Goal: Task Accomplishment & Management: Manage account settings

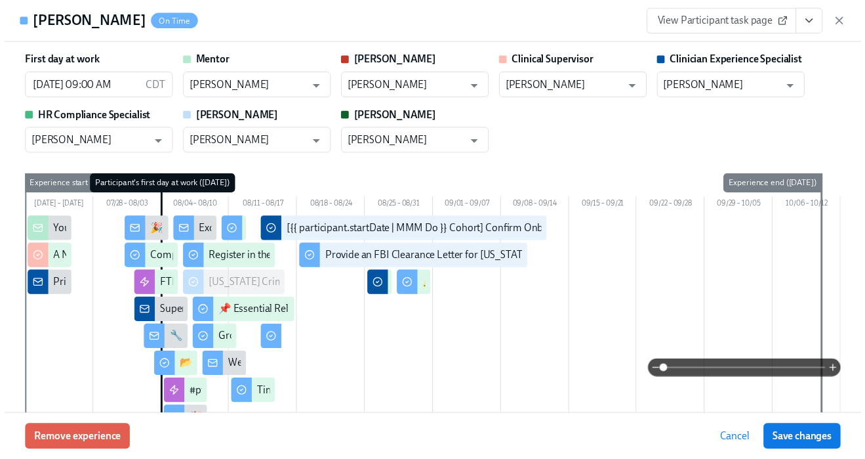
scroll to position [3536, 0]
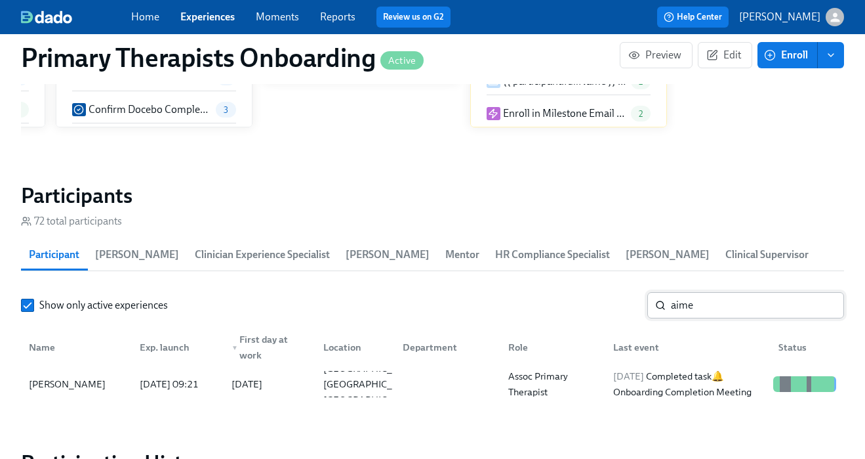
click at [722, 303] on input "aime" at bounding box center [757, 305] width 173 height 26
type input "a"
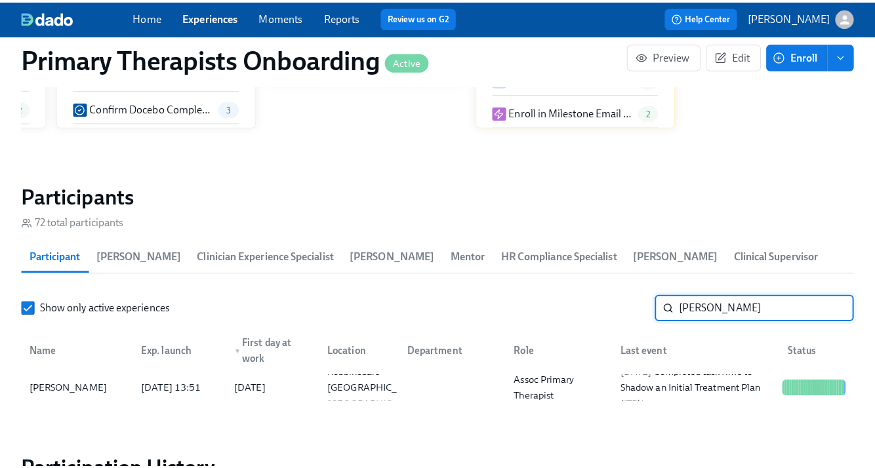
scroll to position [1248, 0]
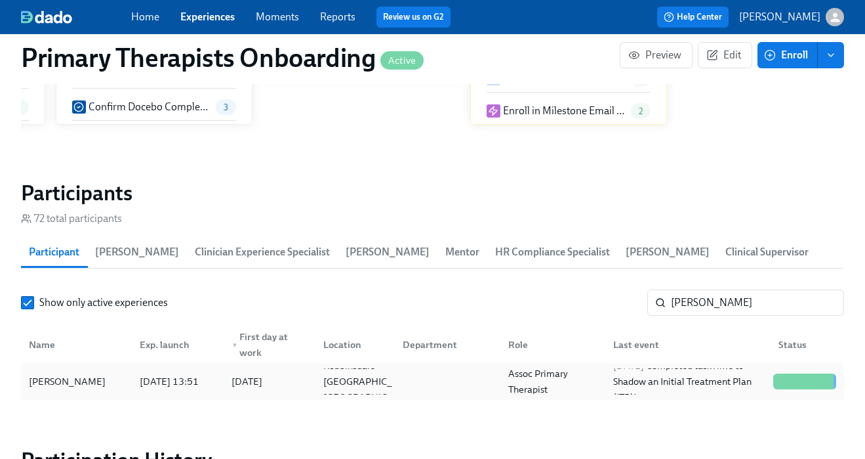
click at [58, 392] on div "Kelli Lumley" at bounding box center [77, 381] width 106 height 26
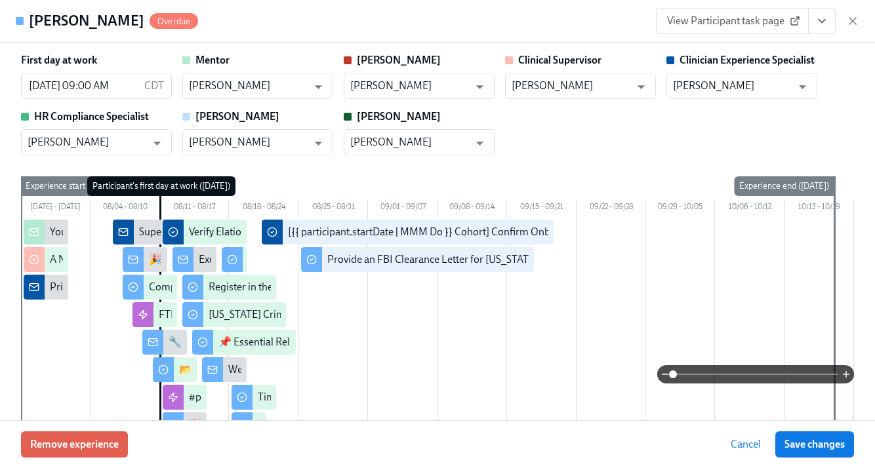
click at [824, 19] on icon "View task page" at bounding box center [821, 20] width 13 height 13
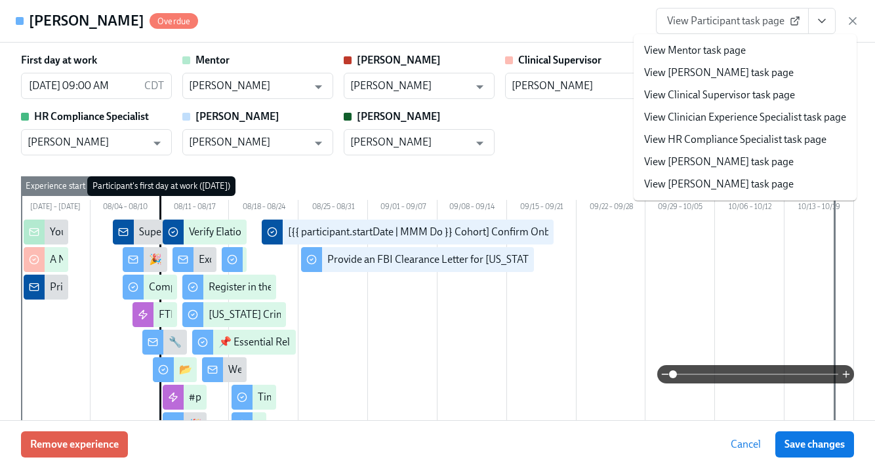
click at [766, 121] on link "View Clinician Experience Specialist task page" at bounding box center [745, 117] width 202 height 14
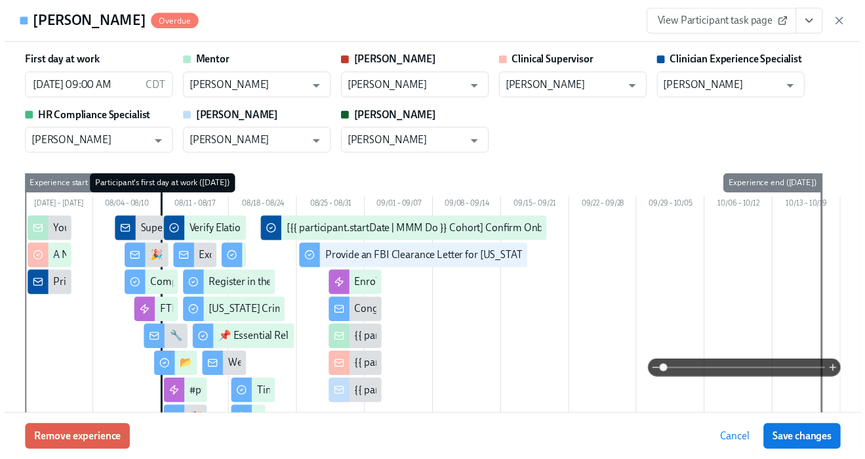
scroll to position [0, 14714]
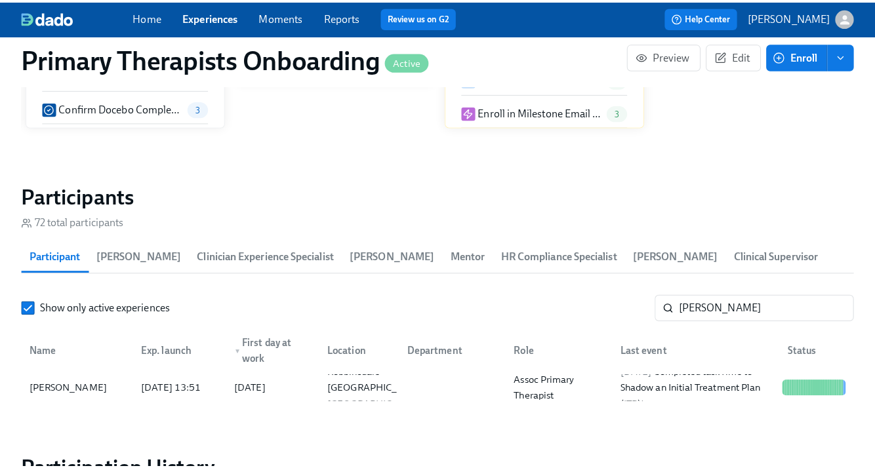
scroll to position [0, 14704]
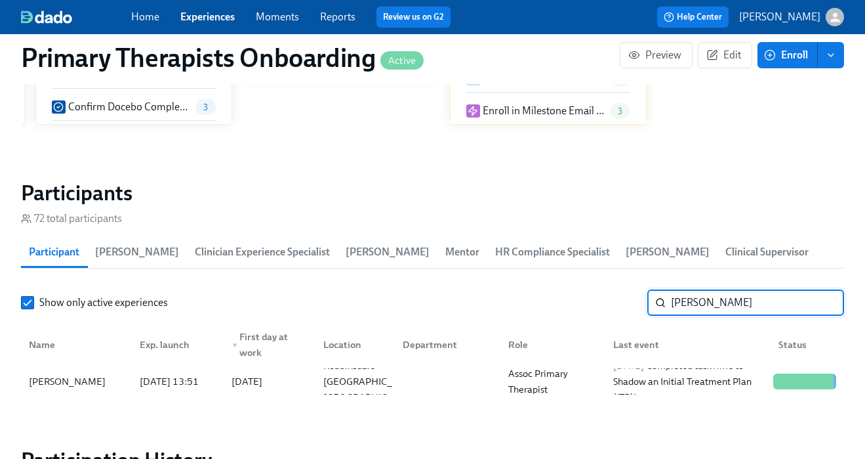
click at [721, 302] on input "kelli lu" at bounding box center [757, 302] width 173 height 26
type input "kailani"
click at [79, 381] on div "Kailani Norwell" at bounding box center [67, 381] width 87 height 16
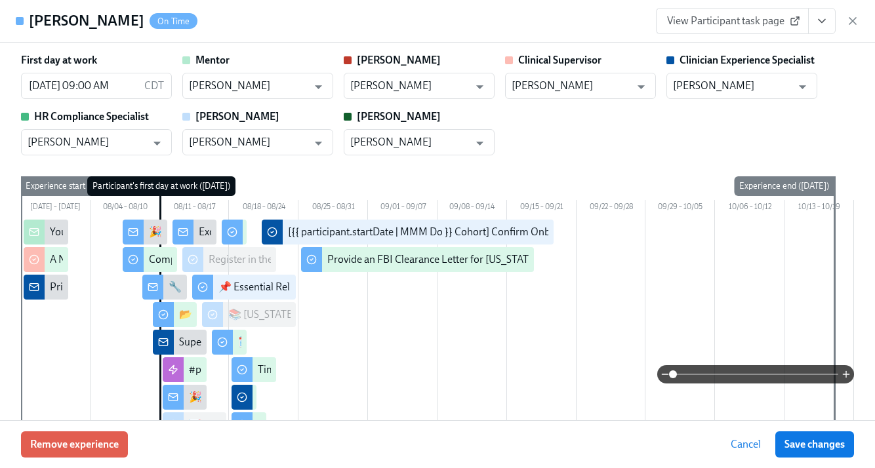
click at [817, 24] on icon "View task page" at bounding box center [821, 20] width 13 height 13
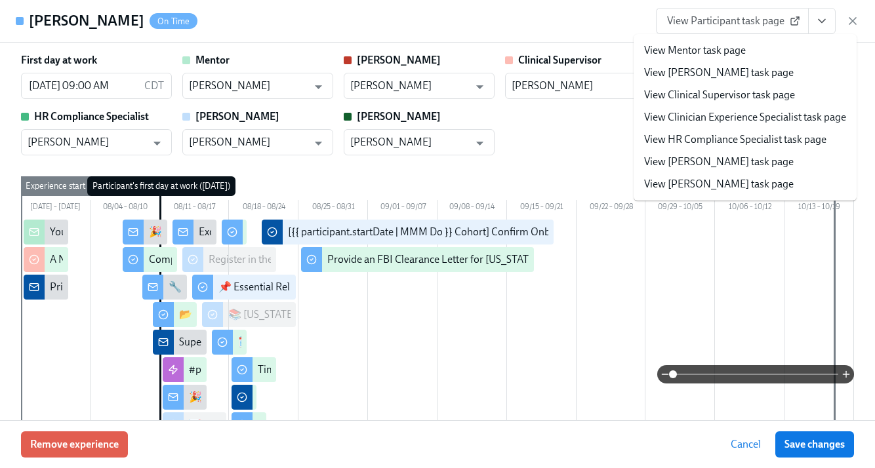
click at [770, 119] on link "View Clinician Experience Specialist task page" at bounding box center [745, 117] width 202 height 14
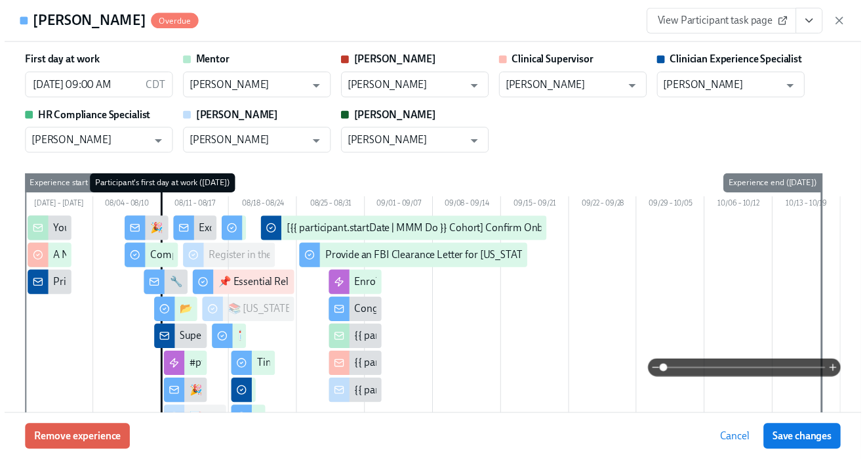
scroll to position [0, 14714]
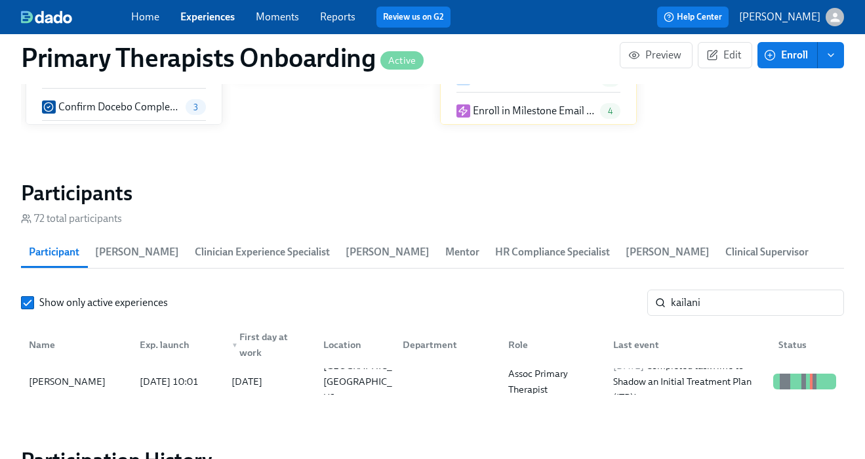
scroll to position [0, 14704]
click at [193, 21] on link "Experiences" at bounding box center [207, 16] width 54 height 12
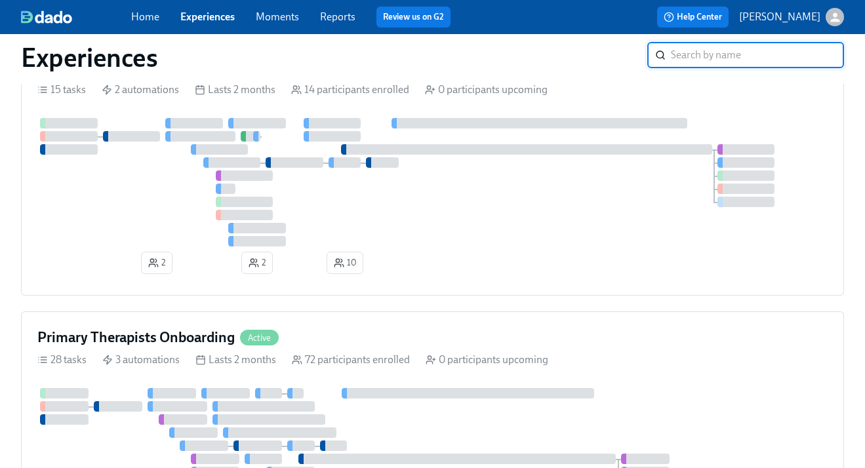
scroll to position [337, 0]
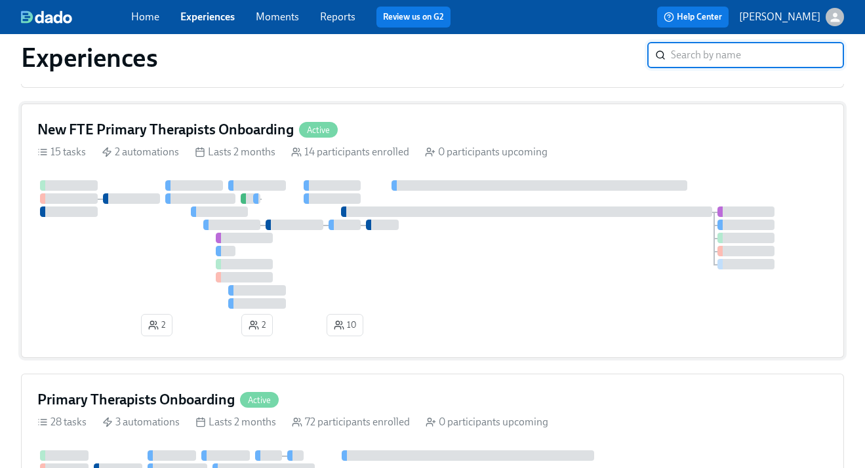
click at [504, 129] on div "New FTE Primary Therapists Onboarding Active" at bounding box center [432, 130] width 791 height 20
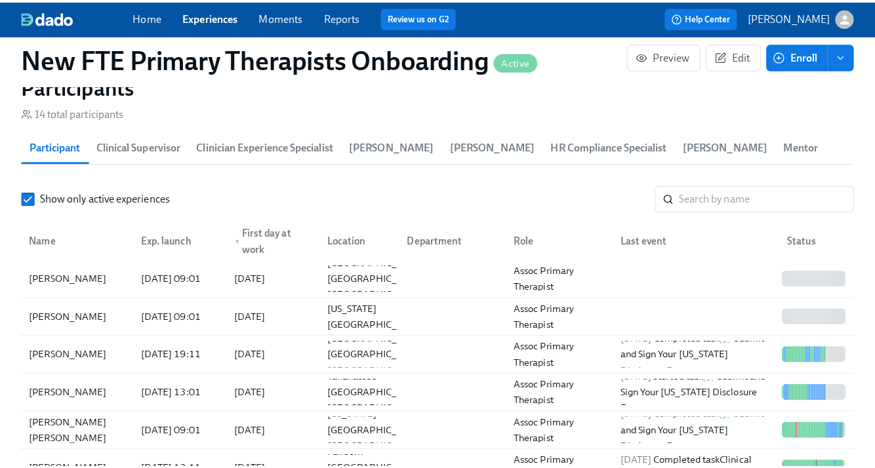
scroll to position [1190, 0]
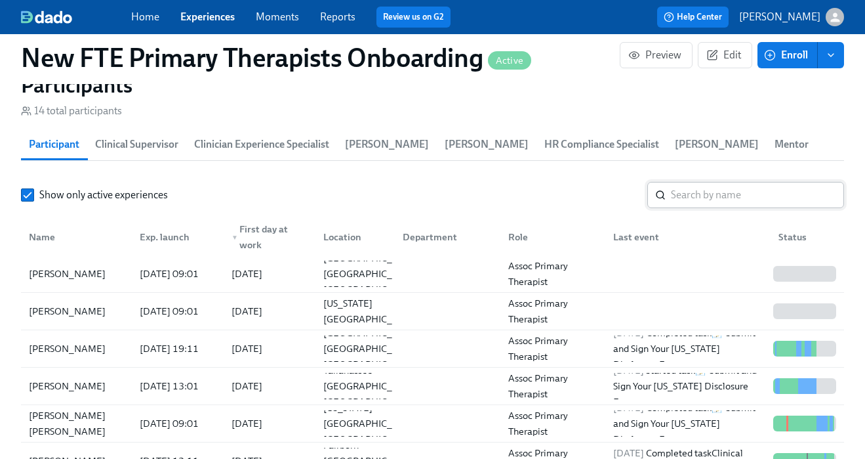
click at [759, 198] on input "search" at bounding box center [757, 195] width 173 height 26
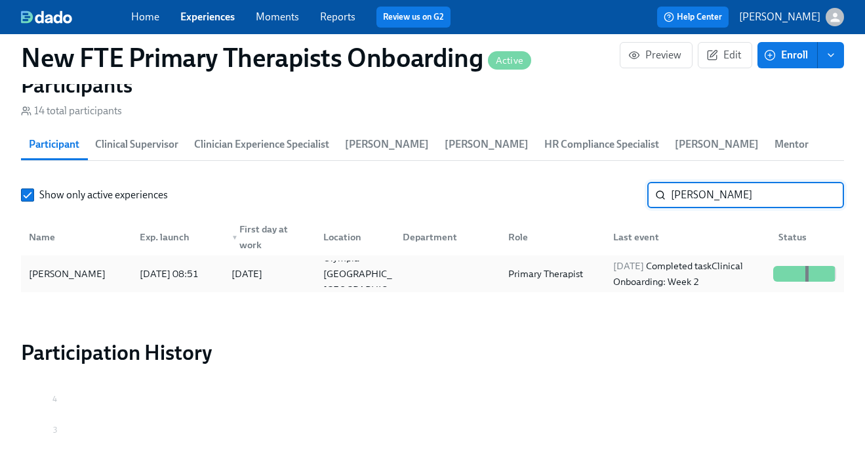
click at [92, 270] on div "Mariah Davidson-Vader" at bounding box center [67, 274] width 87 height 16
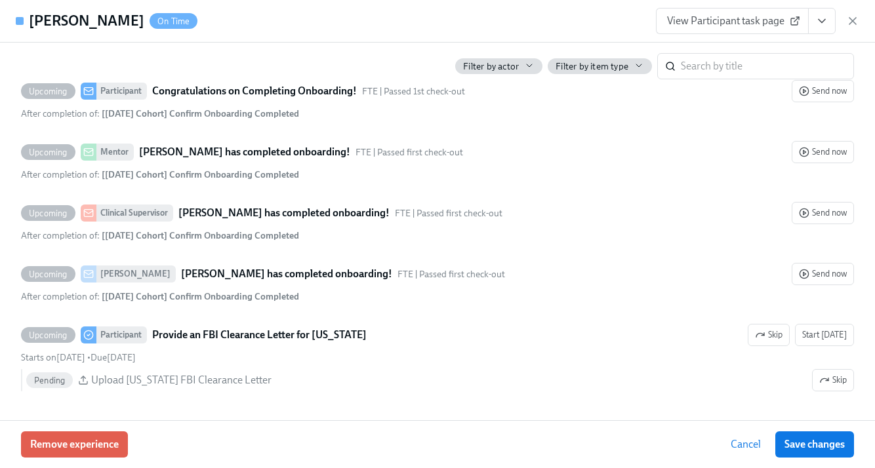
scroll to position [3199, 0]
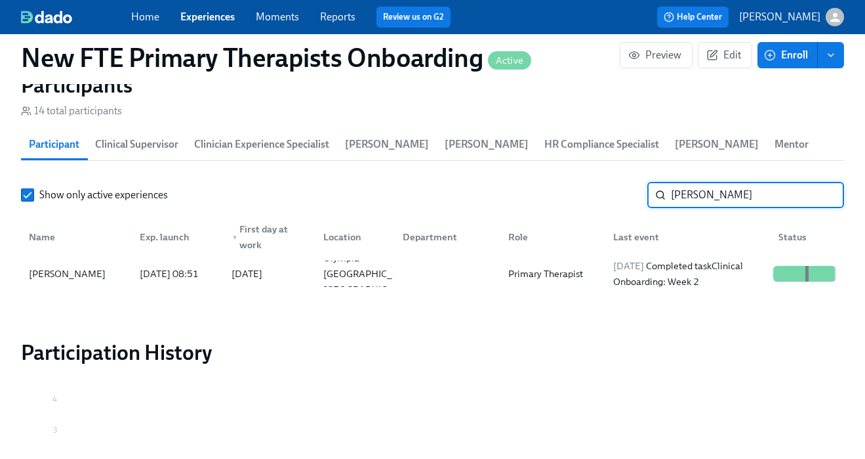
click at [718, 200] on input "mariah" at bounding box center [757, 195] width 173 height 26
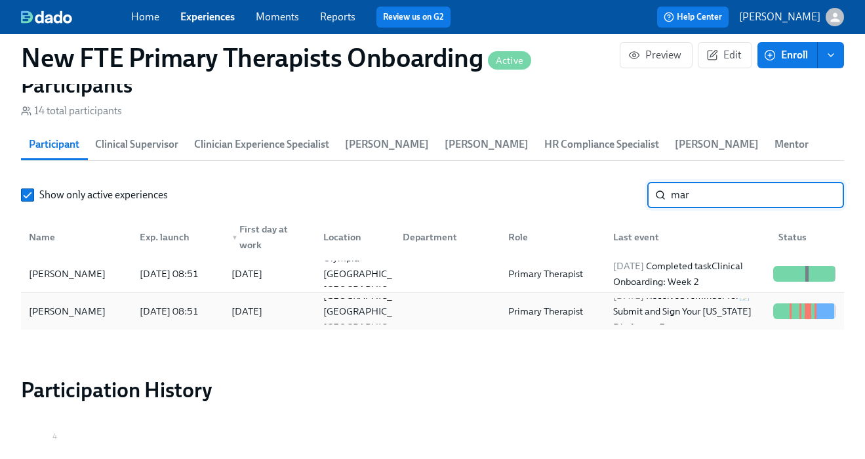
click at [97, 318] on div "Margaret Murdock" at bounding box center [67, 311] width 87 height 16
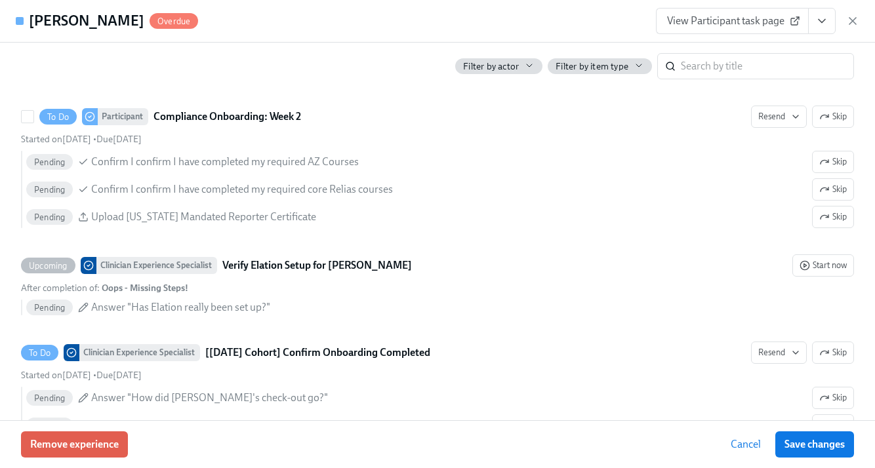
scroll to position [2374, 0]
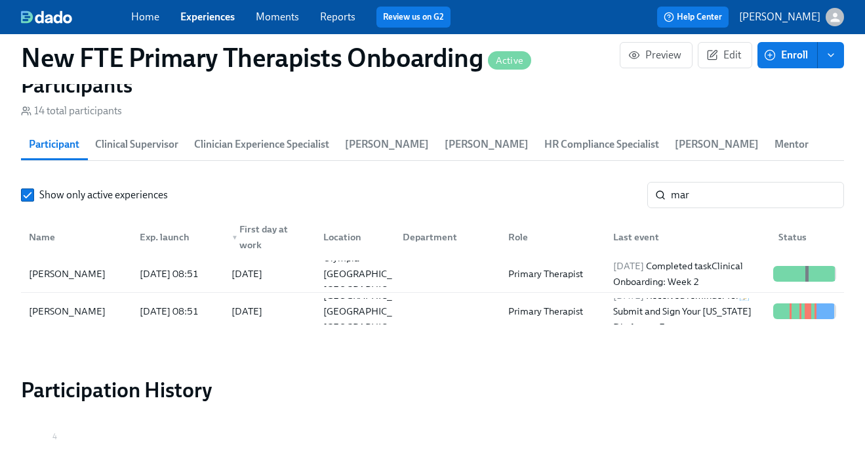
click at [775, 209] on div "Show only active experiences mar ​ Name Exp. launch ▼ First day at work Locatio…" at bounding box center [432, 256] width 823 height 148
click at [745, 203] on input "mar" at bounding box center [757, 195] width 173 height 26
type input "m"
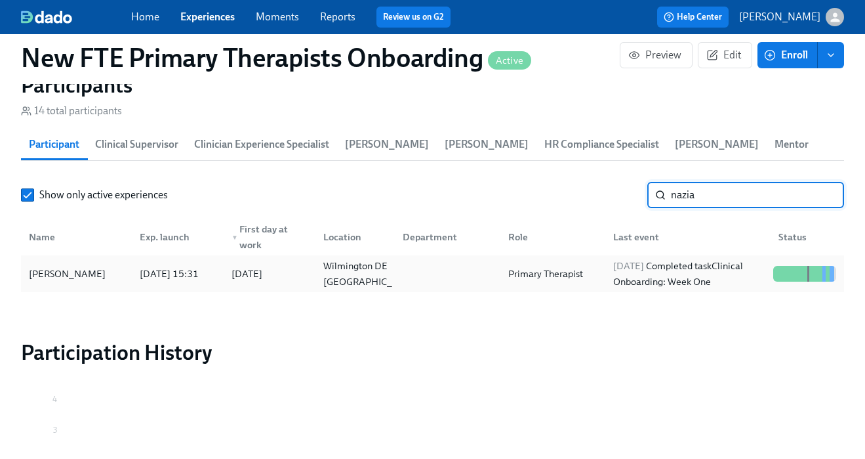
click at [80, 272] on div "Nazia Basha" at bounding box center [67, 274] width 87 height 16
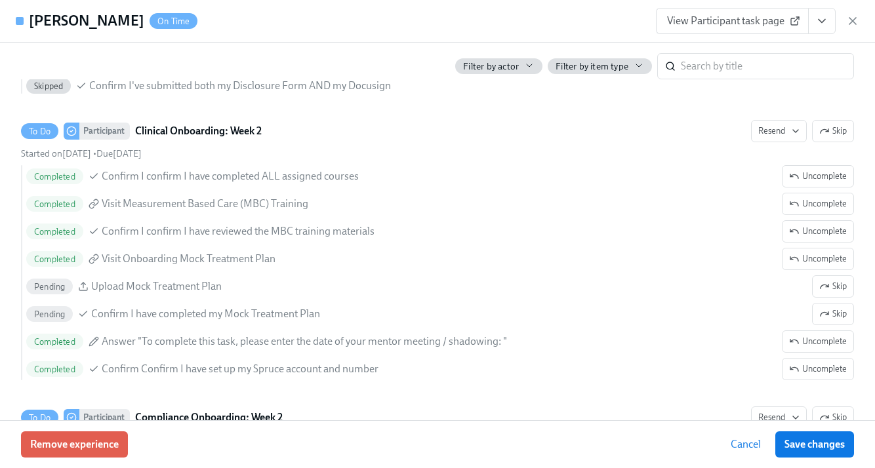
scroll to position [2465, 0]
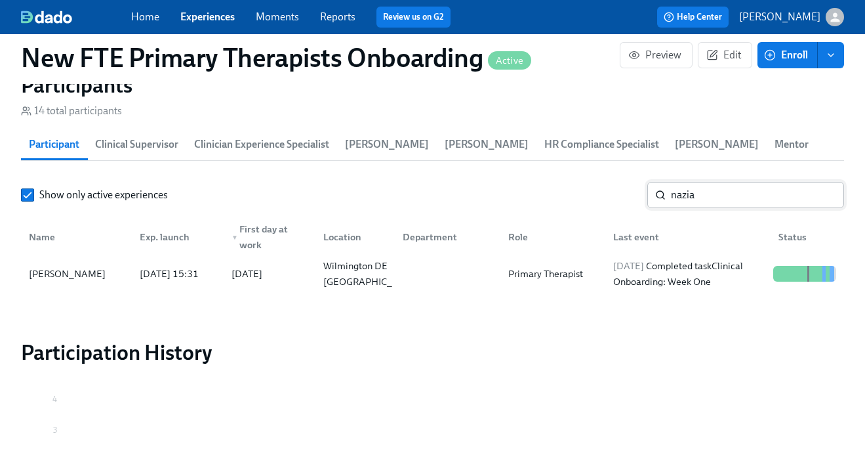
click at [727, 204] on input "nazia" at bounding box center [757, 195] width 173 height 26
type input "n"
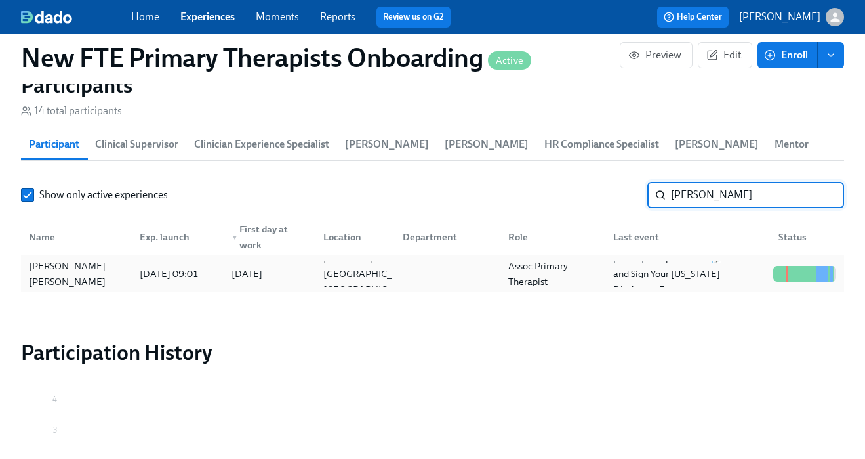
click at [86, 271] on div "Shakira Trice" at bounding box center [77, 273] width 106 height 31
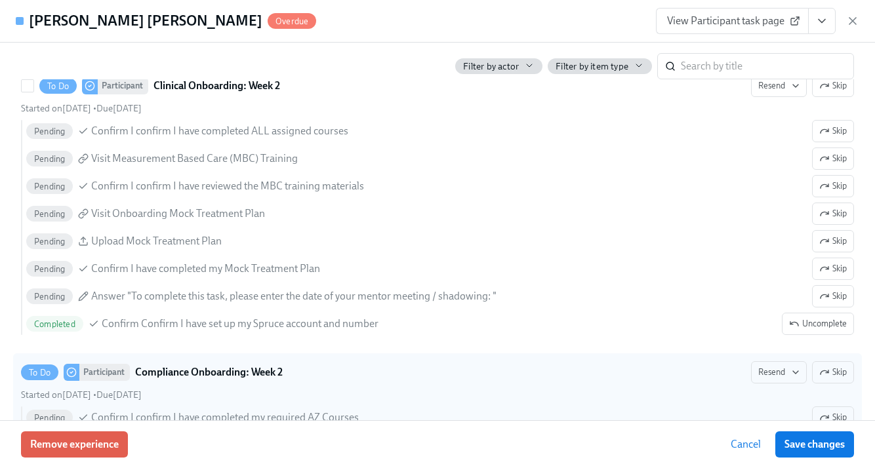
scroll to position [2526, 0]
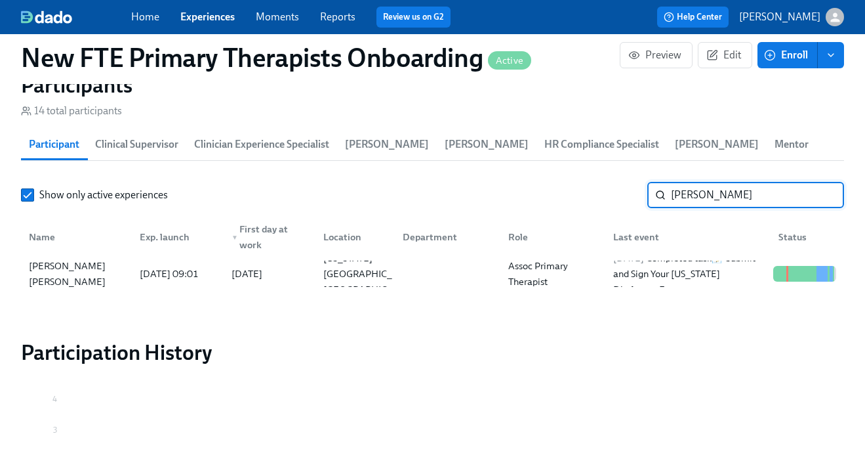
click at [756, 200] on input "Shakira" at bounding box center [757, 195] width 173 height 26
type input "S"
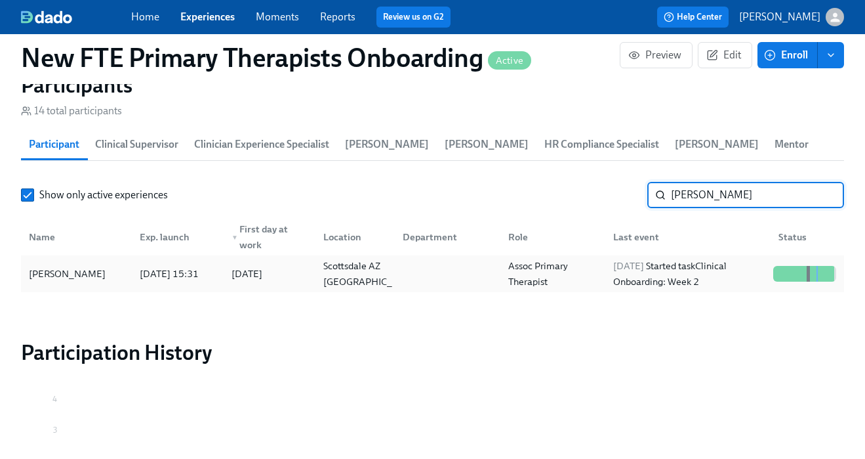
click at [58, 270] on div "Caroline Mellon" at bounding box center [67, 274] width 87 height 16
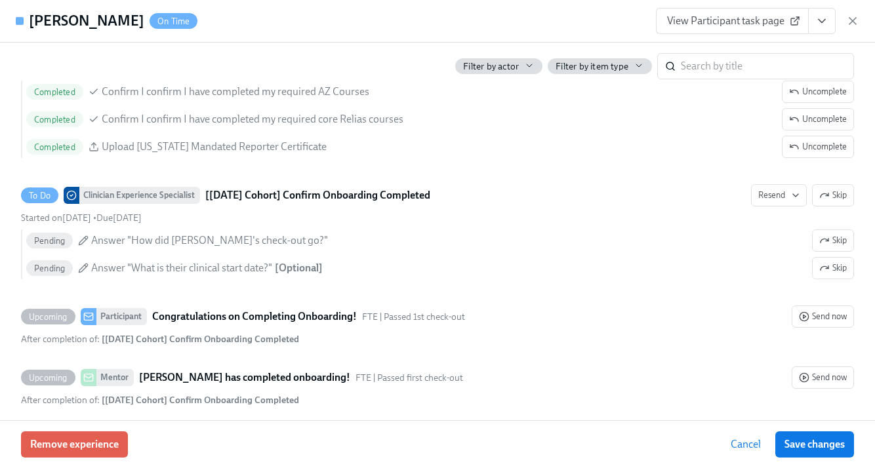
scroll to position [2923, 0]
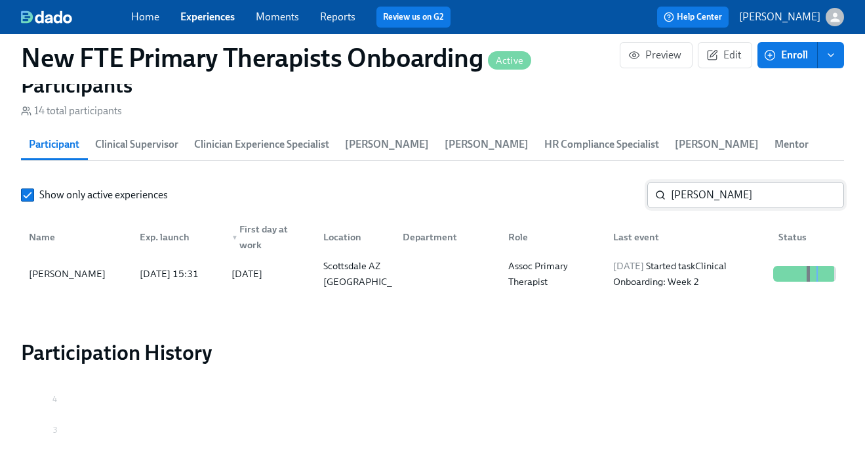
click at [752, 191] on input "caroline" at bounding box center [757, 195] width 173 height 26
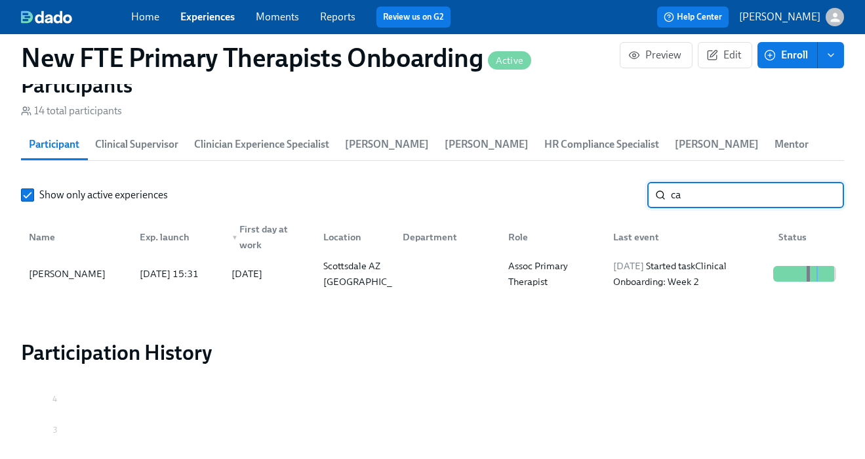
type input "c"
type input "aud"
click at [78, 272] on div "Audrey Milillo" at bounding box center [67, 274] width 87 height 16
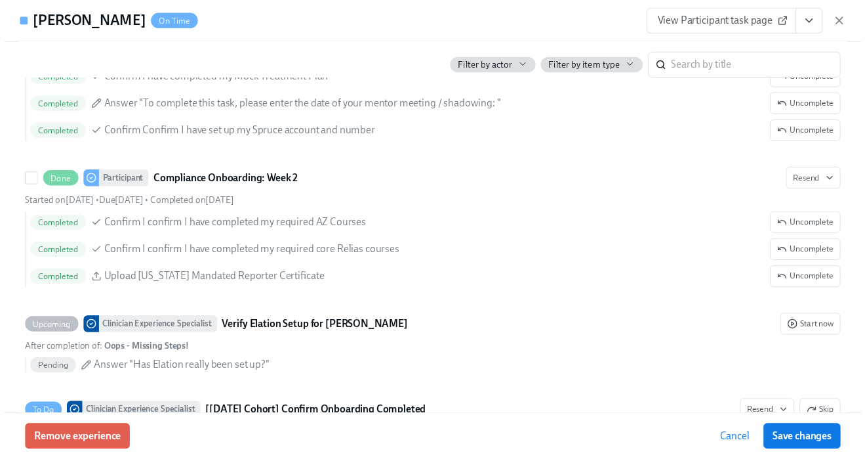
scroll to position [2711, 0]
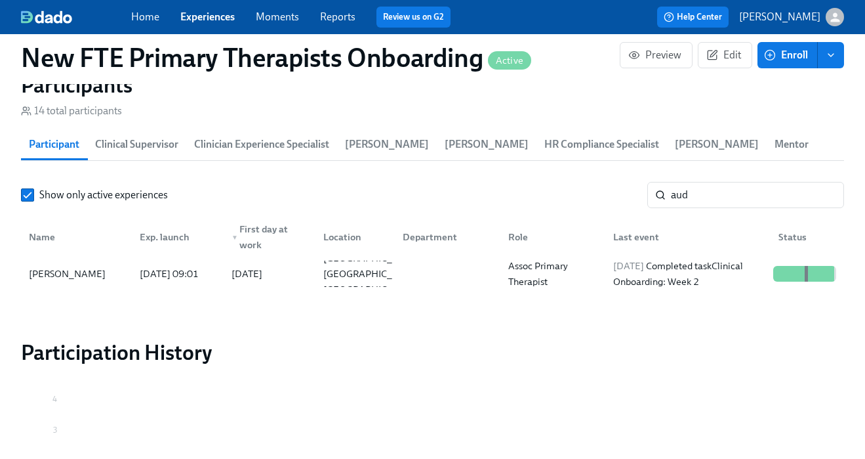
click at [207, 17] on link "Experiences" at bounding box center [207, 16] width 54 height 12
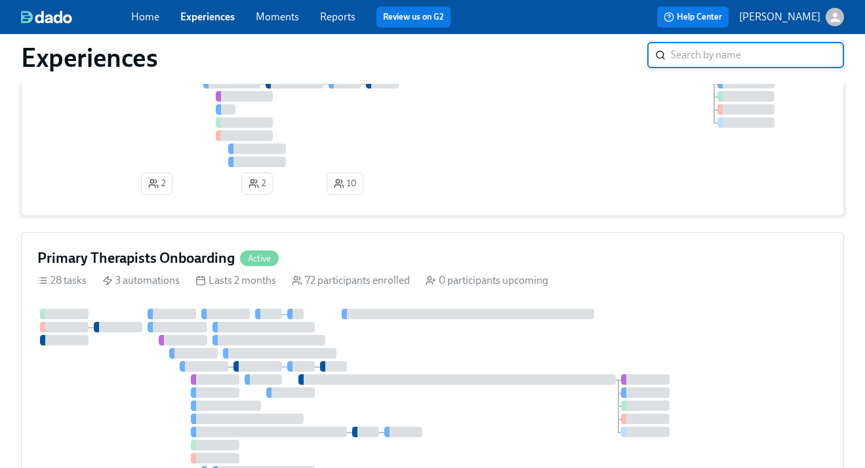
scroll to position [482, 0]
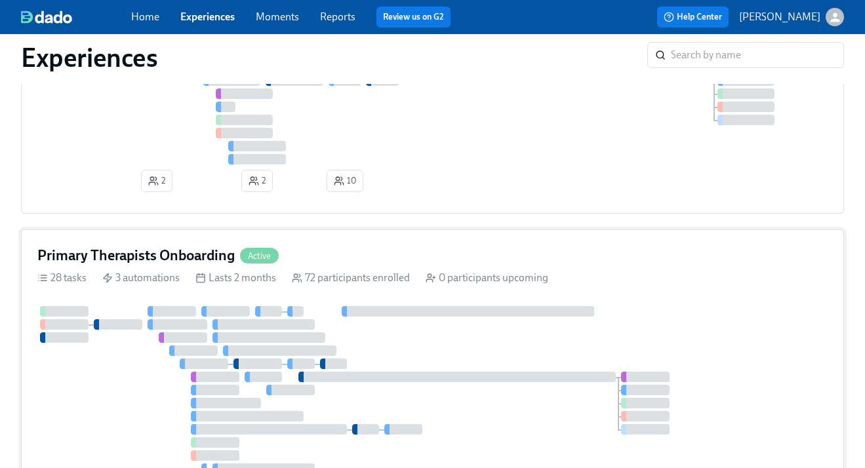
click at [408, 247] on div "Primary Therapists Onboarding Active 28 tasks 3 automations Lasts 2 months 72 p…" at bounding box center [432, 396] width 823 height 333
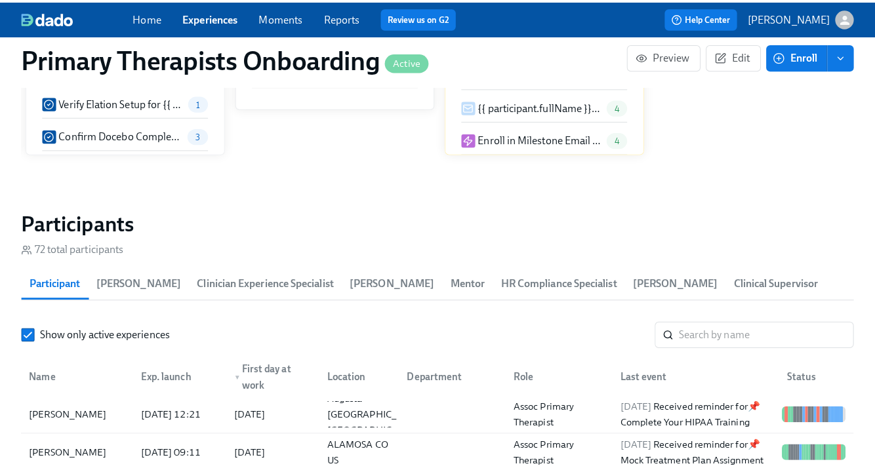
scroll to position [1329, 0]
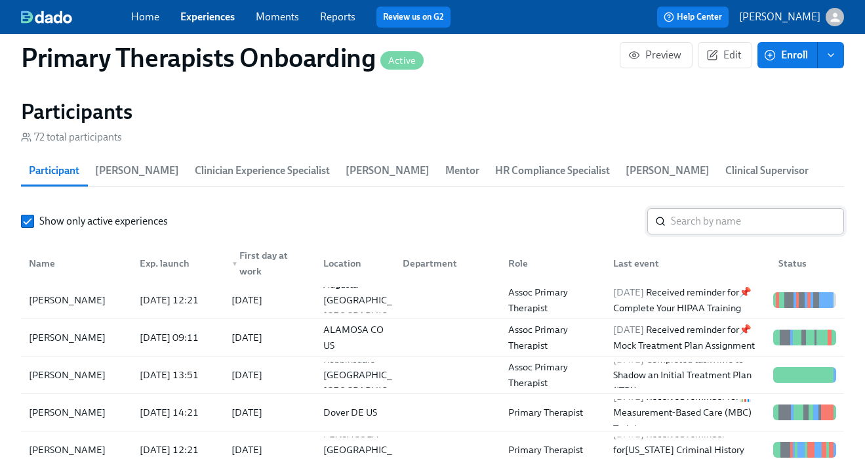
click at [710, 226] on input "search" at bounding box center [757, 221] width 173 height 26
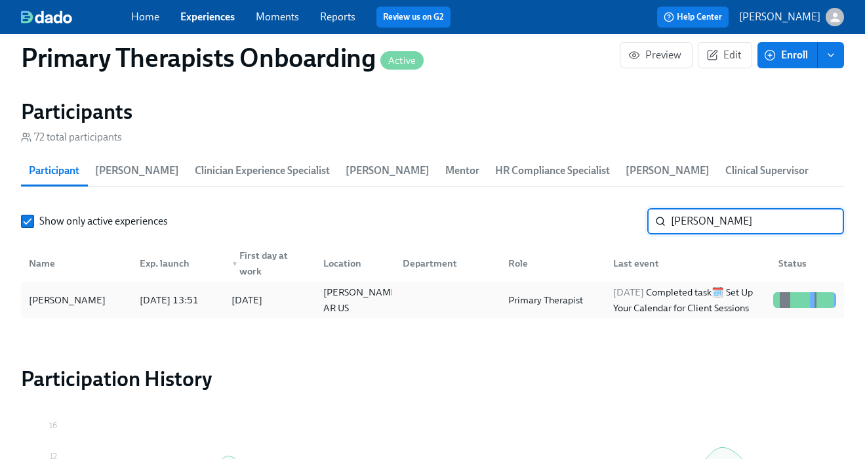
click at [63, 285] on div "Candice Bahm 2025/08/06 13:51 2025/08/11 Bryant AR US Primary Therapist 2025/08…" at bounding box center [432, 299] width 823 height 37
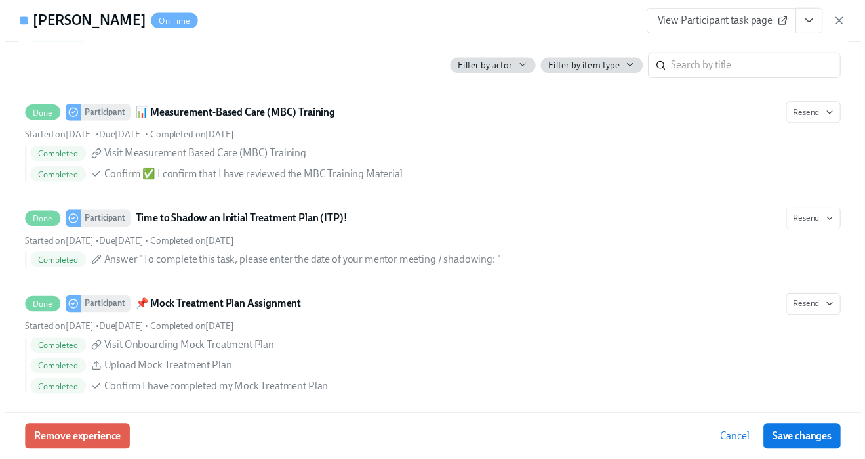
scroll to position [3336, 0]
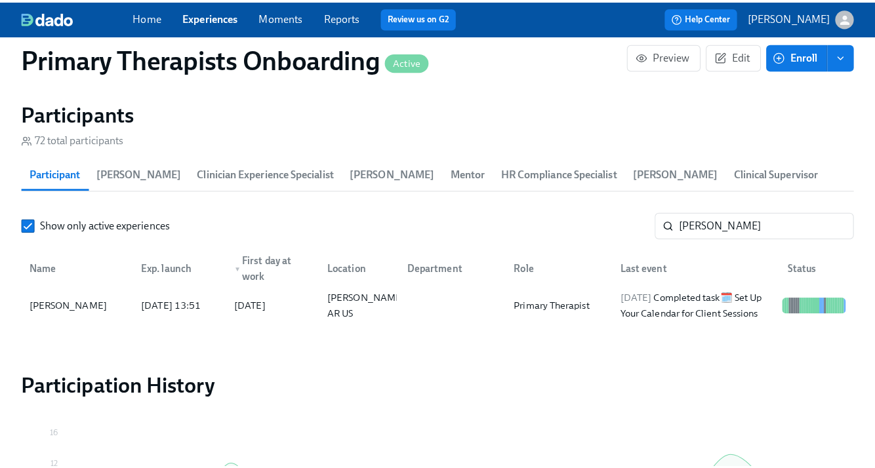
scroll to position [0, 14704]
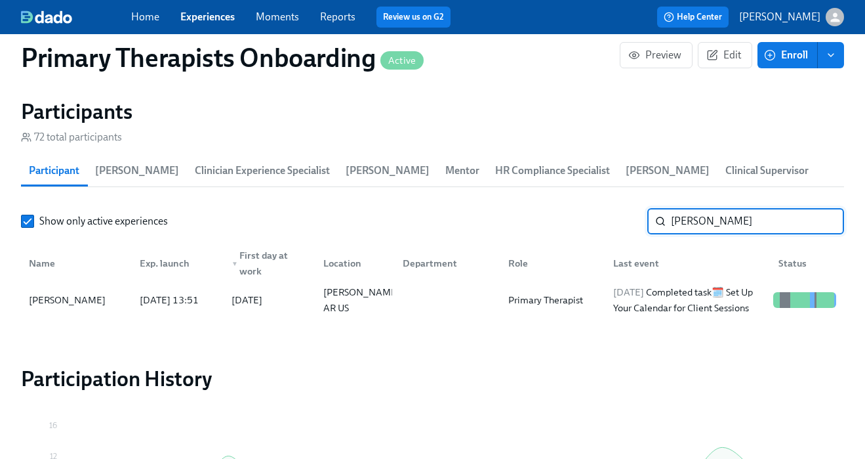
click at [748, 225] on input "candice" at bounding box center [757, 221] width 173 height 26
type input "c"
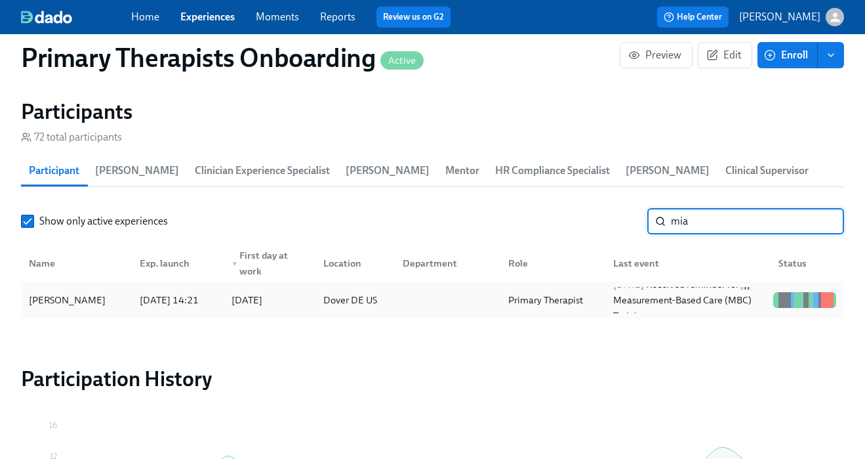
type input "mia"
click at [76, 301] on div "Mia Pettit" at bounding box center [77, 300] width 106 height 26
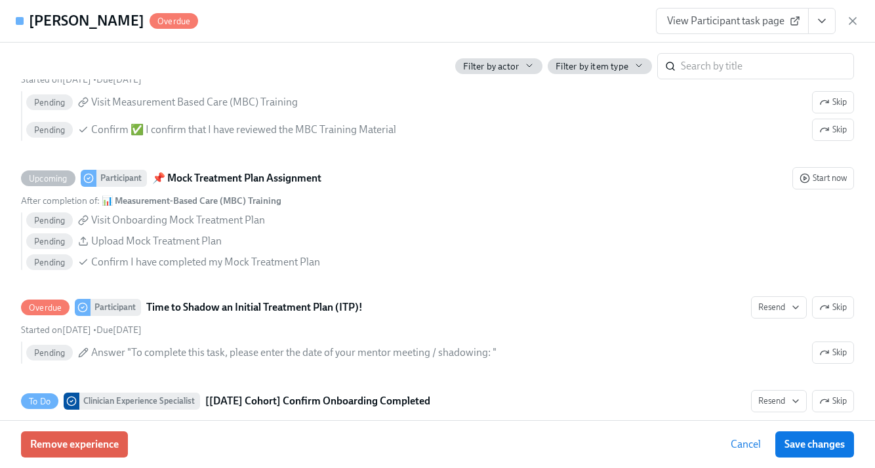
scroll to position [3287, 0]
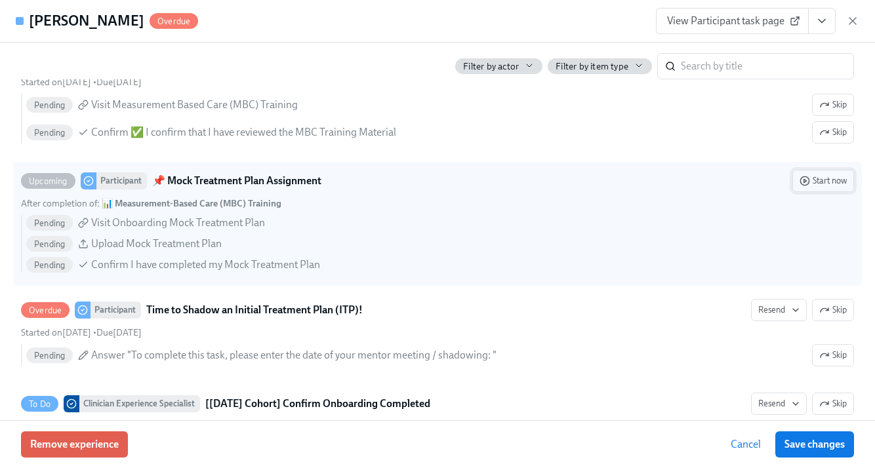
click at [816, 188] on span "Start now" at bounding box center [823, 181] width 47 height 13
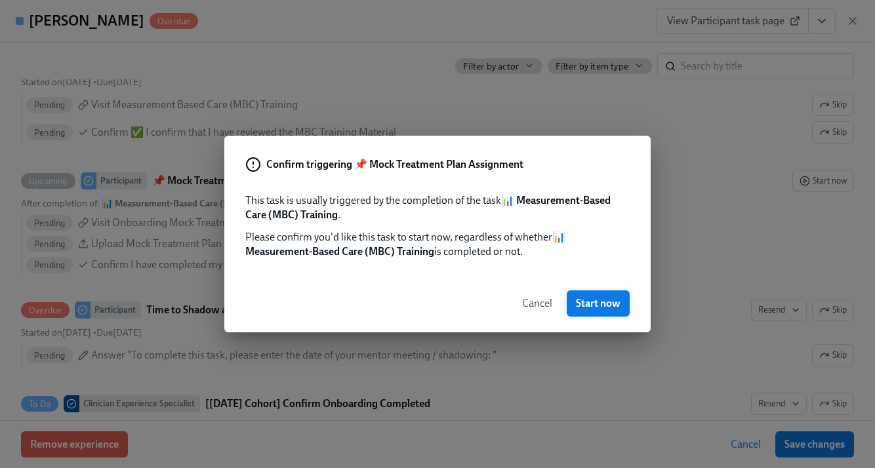
click at [592, 312] on button "Start now" at bounding box center [598, 304] width 63 height 26
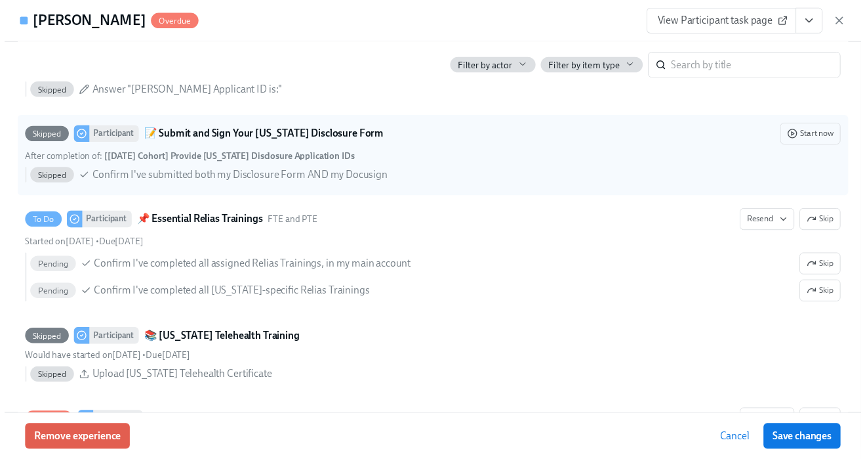
scroll to position [2770, 0]
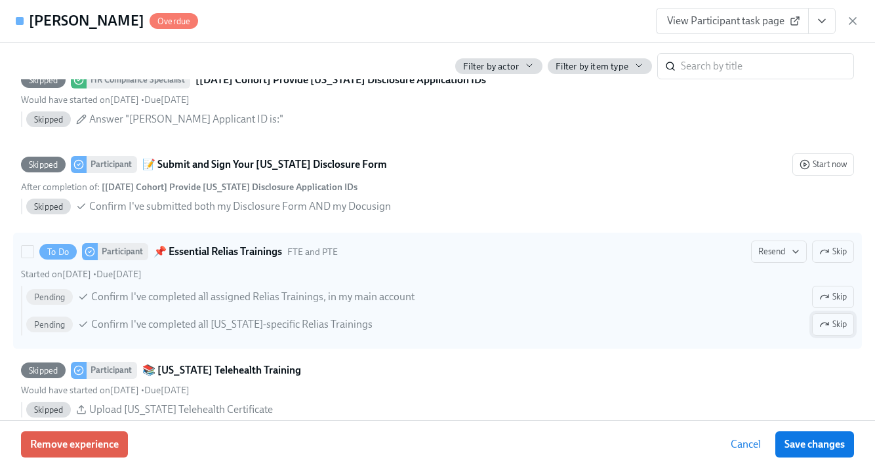
click at [826, 325] on icon "button" at bounding box center [827, 324] width 3 height 3
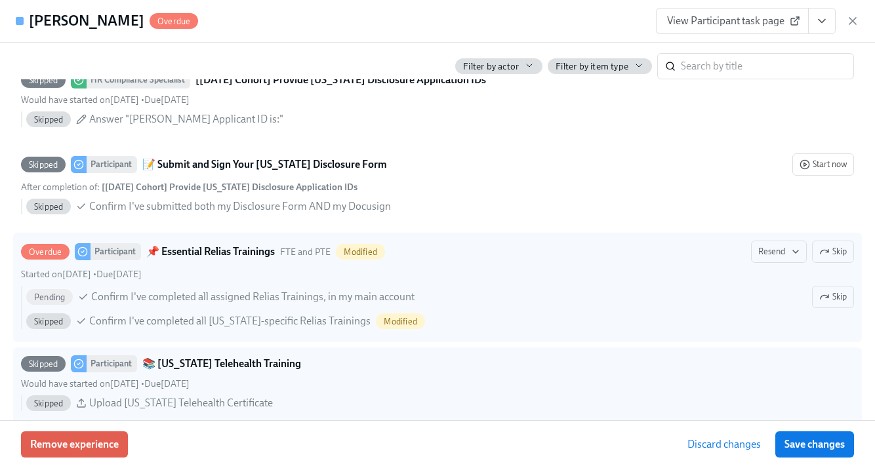
drag, startPoint x: 804, startPoint y: 443, endPoint x: 640, endPoint y: 363, distance: 182.5
click at [804, 443] on span "Save changes" at bounding box center [815, 444] width 60 height 13
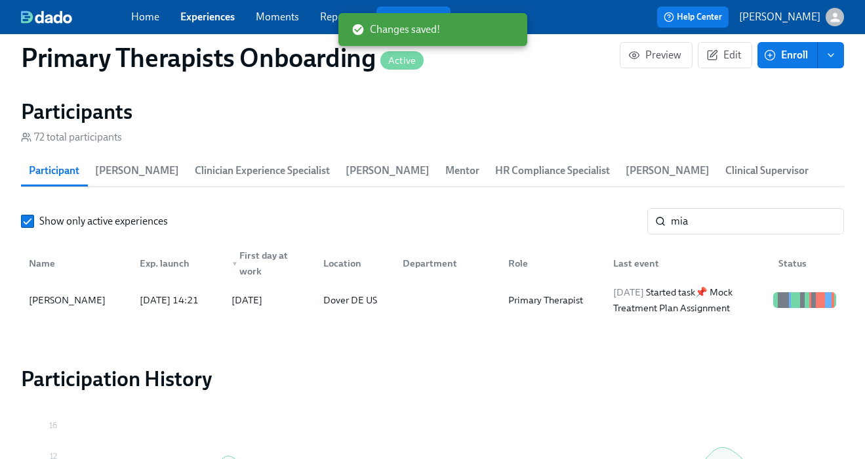
scroll to position [0, 14704]
click at [205, 24] on span "Experiences" at bounding box center [207, 17] width 54 height 14
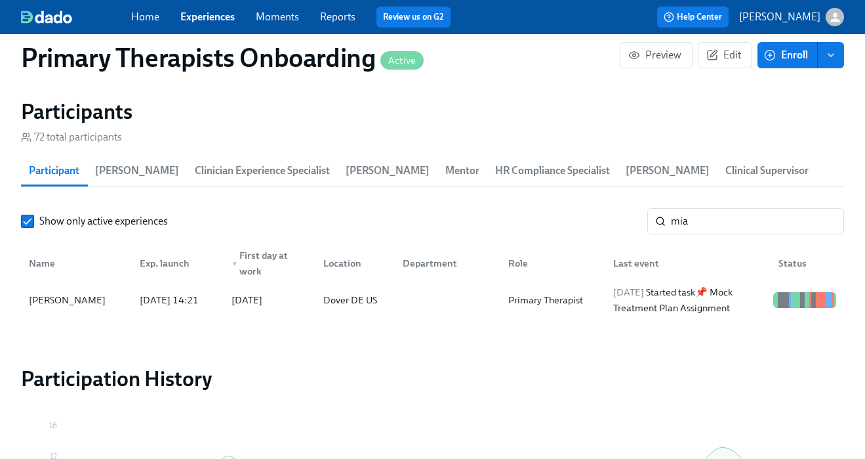
click at [215, 19] on link "Experiences" at bounding box center [207, 16] width 54 height 12
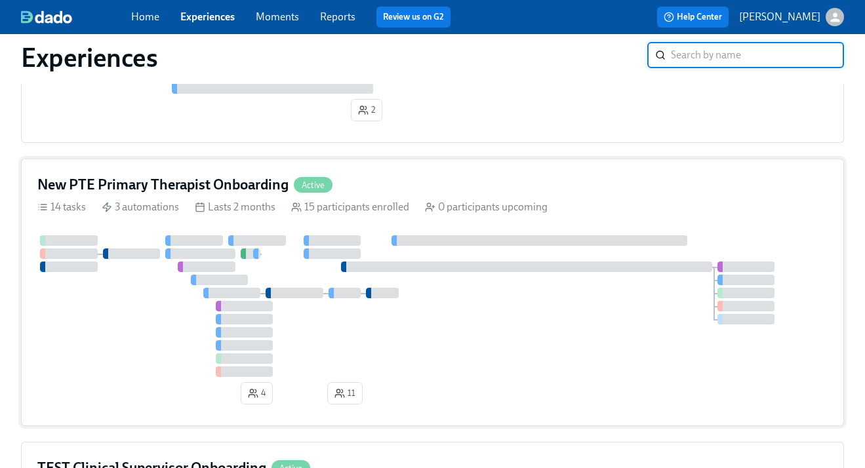
scroll to position [1250, 0]
click at [428, 183] on div "New PTE Primary Therapist Onboarding Active" at bounding box center [432, 186] width 791 height 20
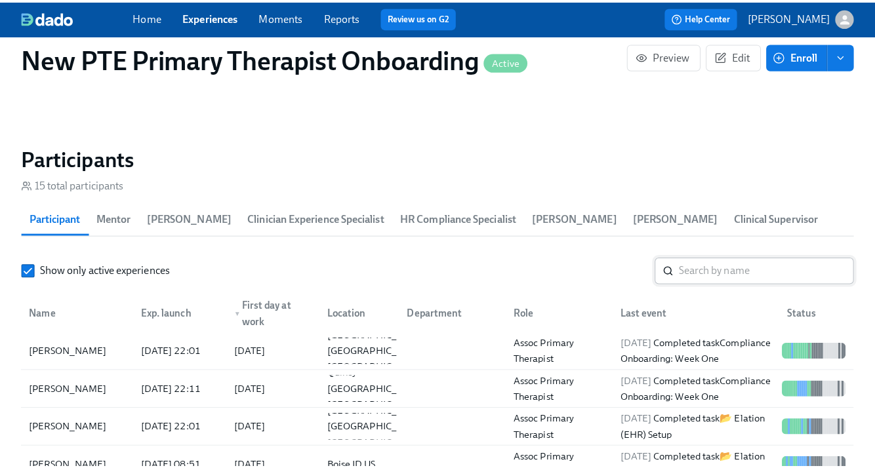
scroll to position [1133, 0]
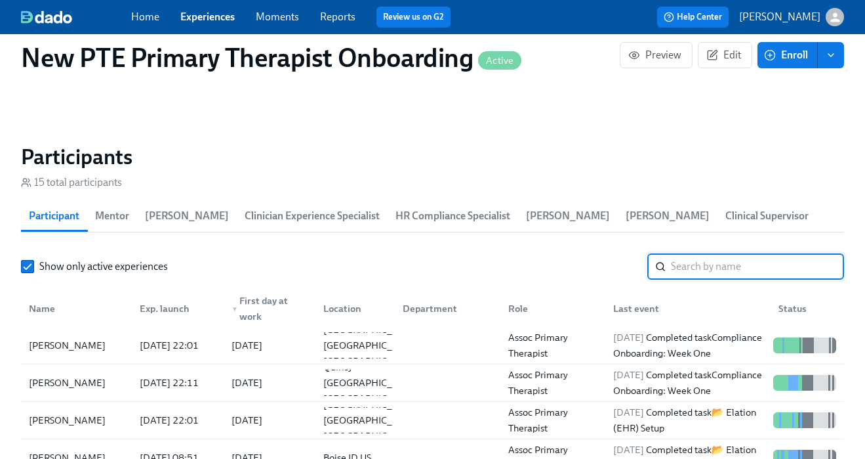
click at [714, 270] on input "search" at bounding box center [757, 266] width 173 height 26
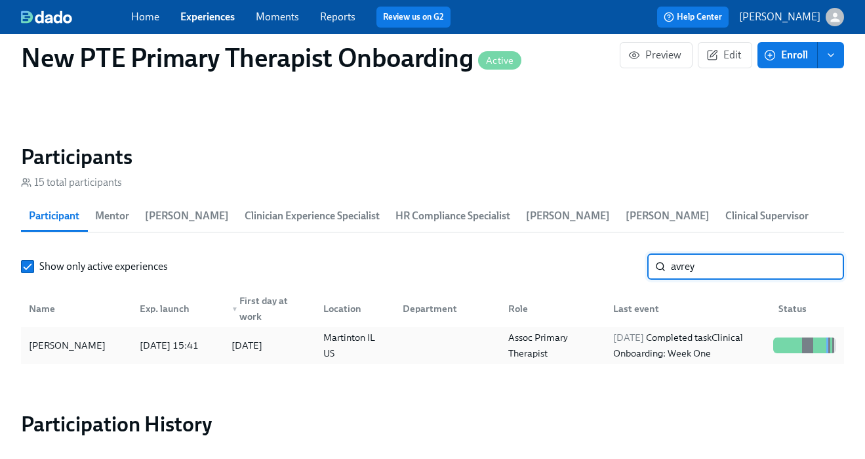
click at [96, 340] on div "Avrey Stevenson" at bounding box center [67, 345] width 87 height 16
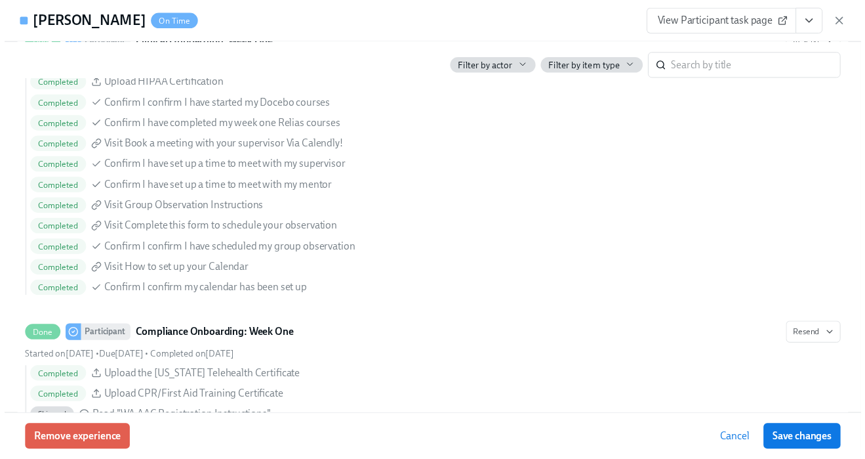
scroll to position [1432, 0]
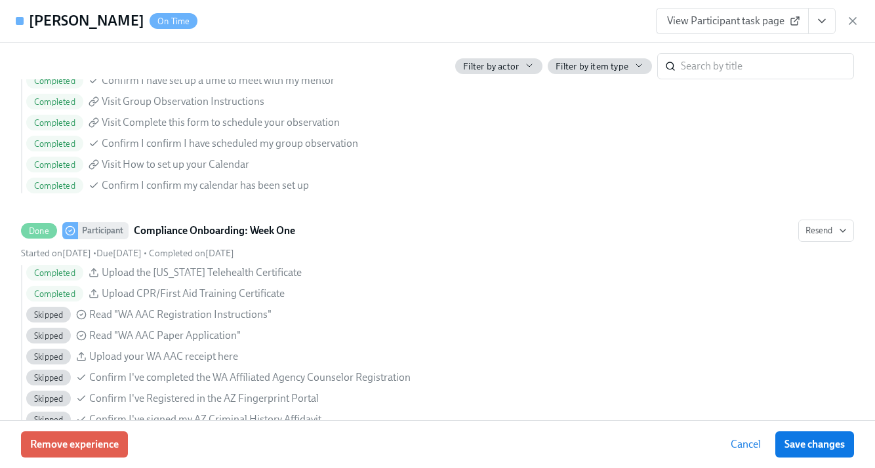
scroll to position [0, 3095]
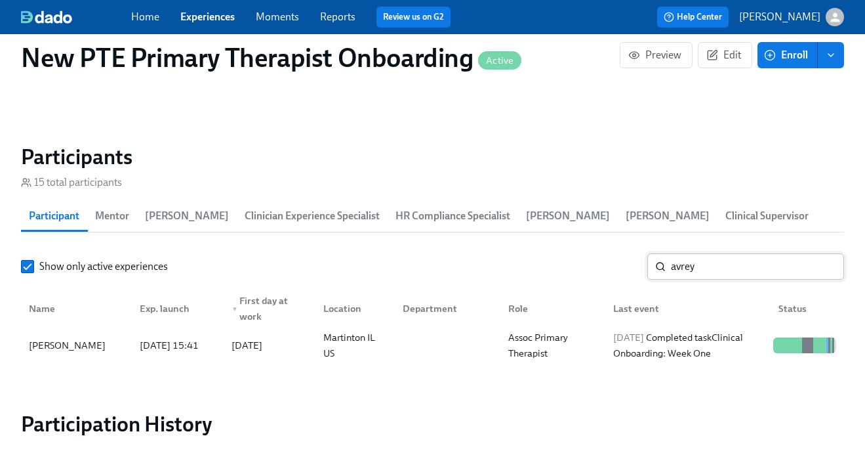
click at [740, 258] on input "avrey" at bounding box center [757, 266] width 173 height 26
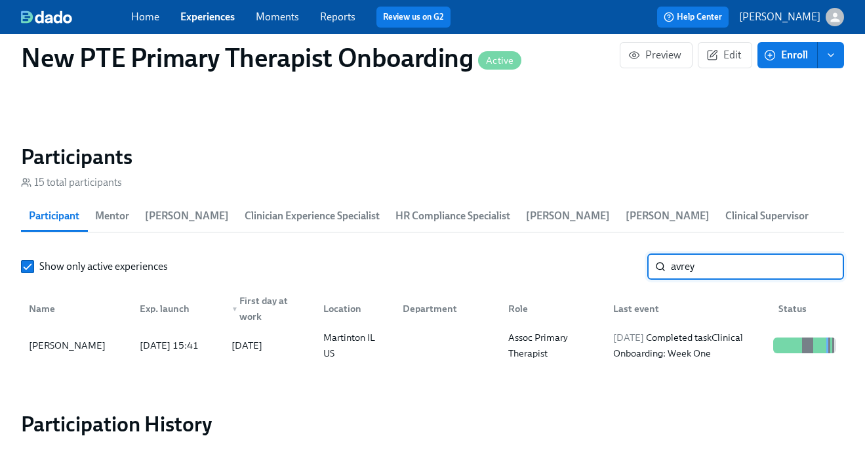
click at [735, 264] on input "avrey" at bounding box center [757, 266] width 173 height 26
type input "a"
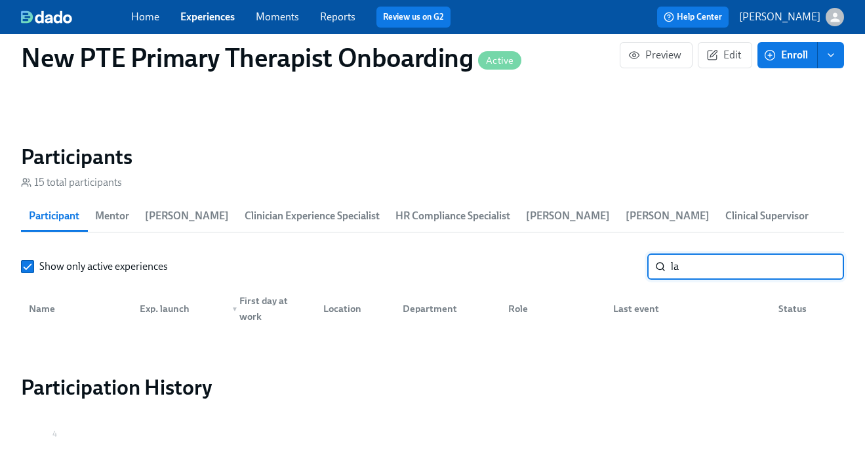
type input "l"
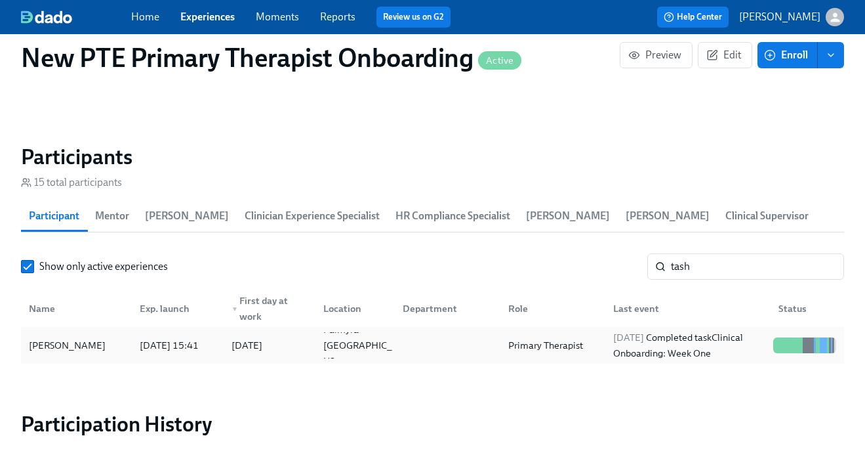
click at [91, 352] on div "Tashia McLeod" at bounding box center [67, 345] width 87 height 16
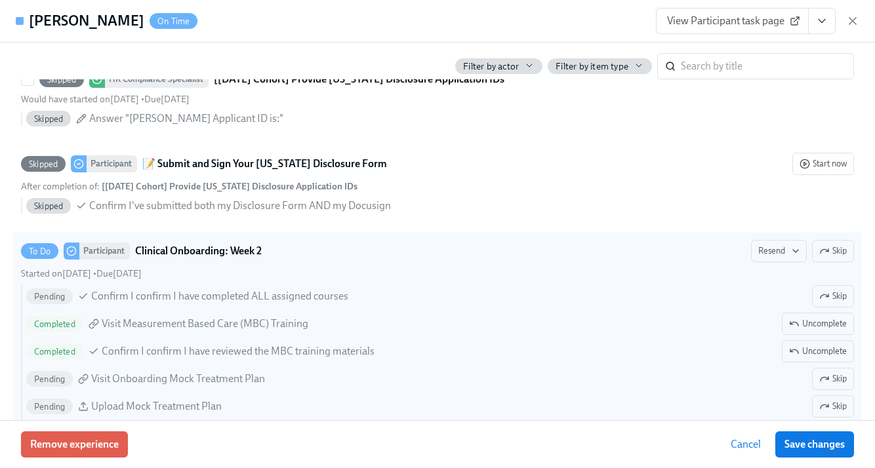
scroll to position [2539, 0]
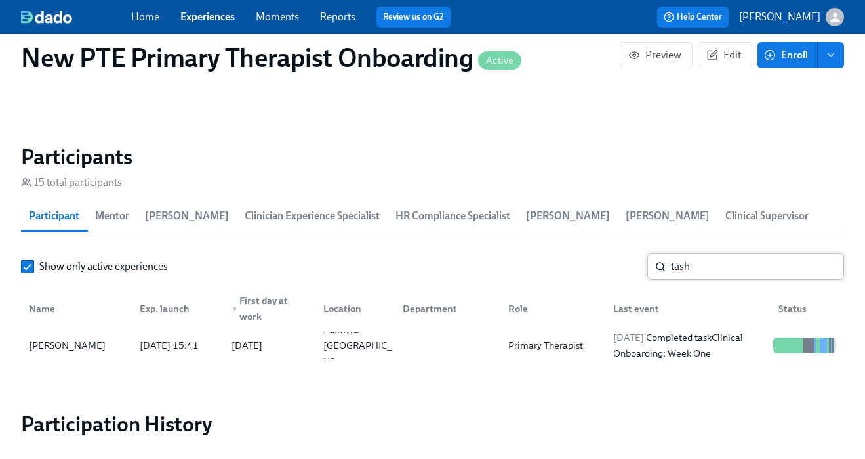
click at [735, 276] on input "tash" at bounding box center [757, 266] width 173 height 26
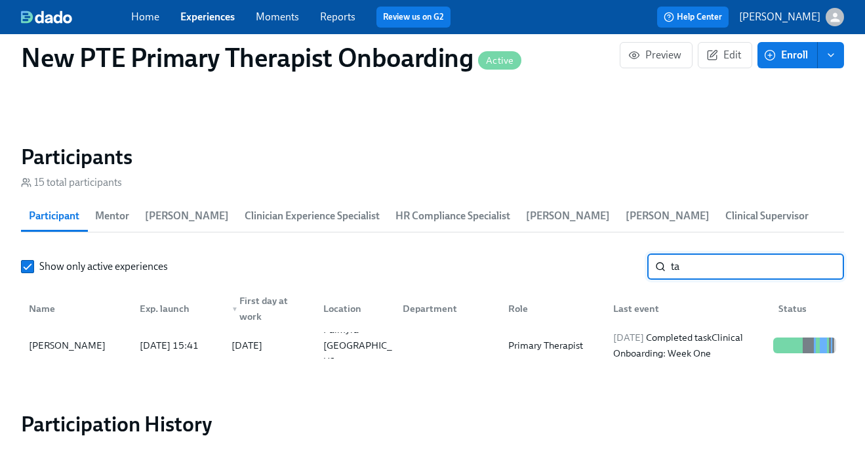
type input "t"
click at [75, 342] on div "Adonis Dees" at bounding box center [67, 345] width 87 height 16
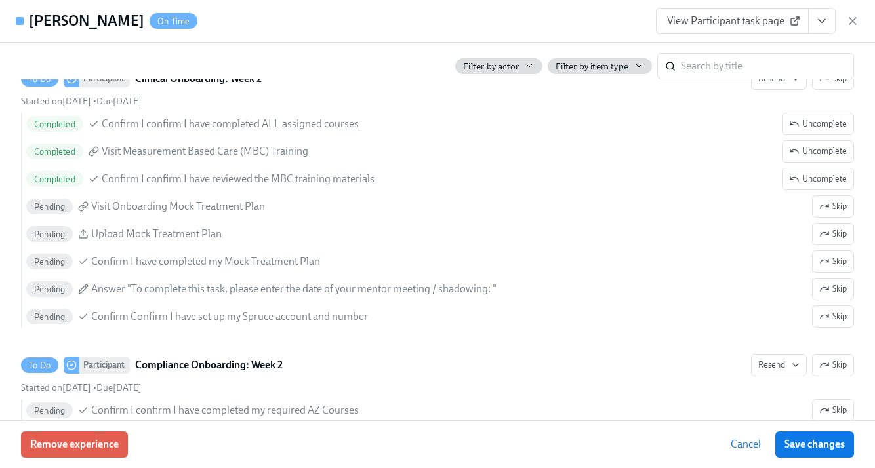
scroll to position [2533, 0]
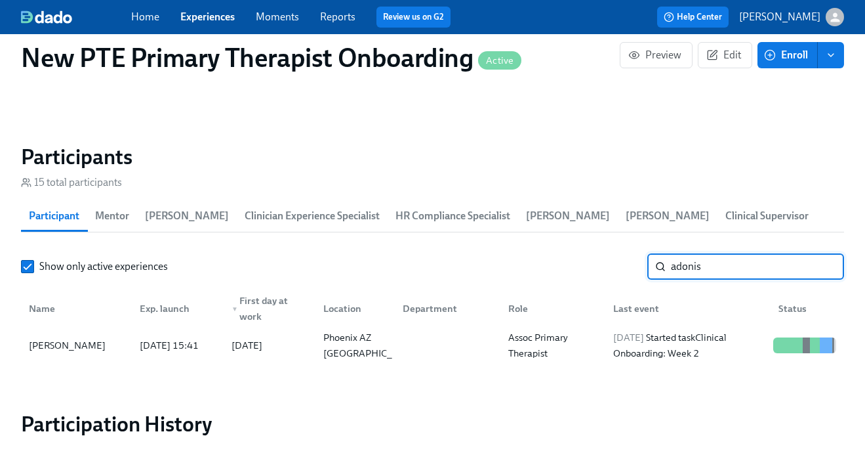
click at [719, 260] on input "adonis" at bounding box center [757, 266] width 173 height 26
type input "a"
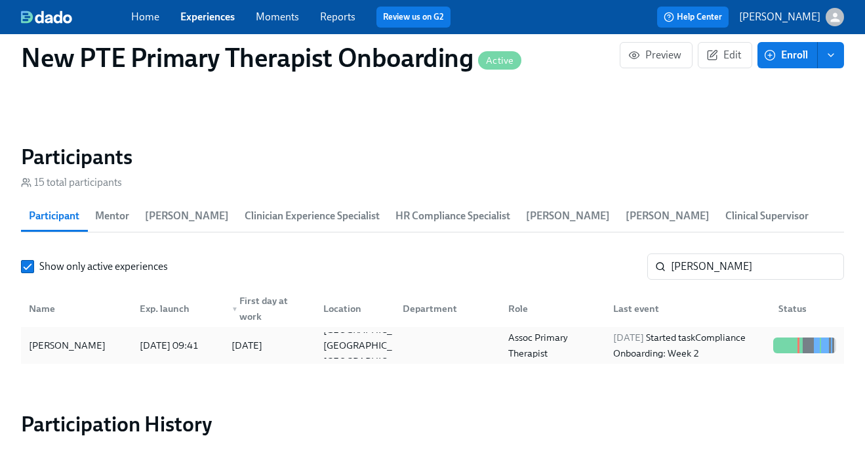
click at [74, 338] on div "Caitlin Day" at bounding box center [67, 345] width 87 height 16
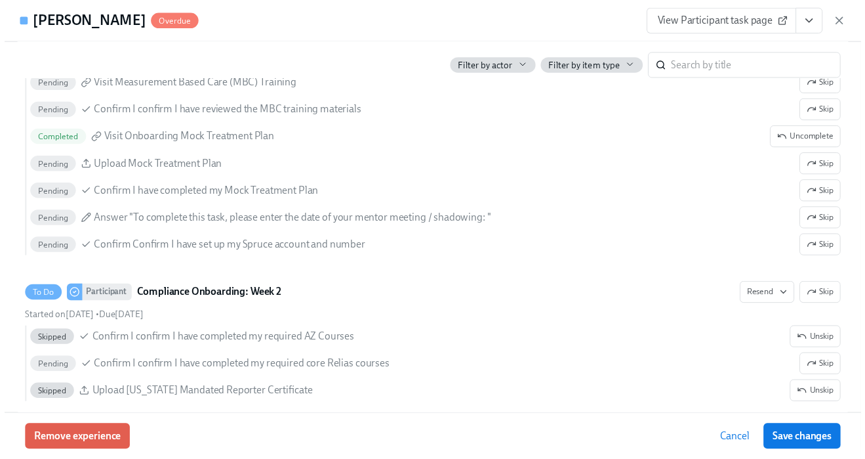
scroll to position [2587, 0]
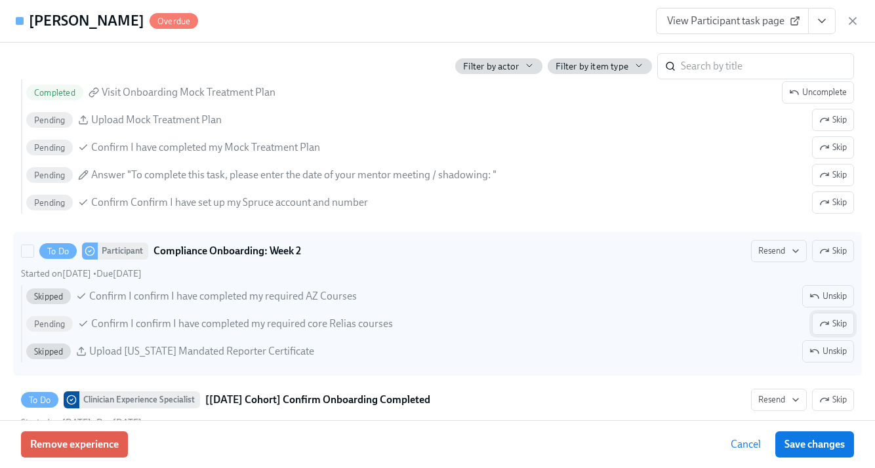
click at [839, 331] on button "Skip" at bounding box center [833, 324] width 42 height 22
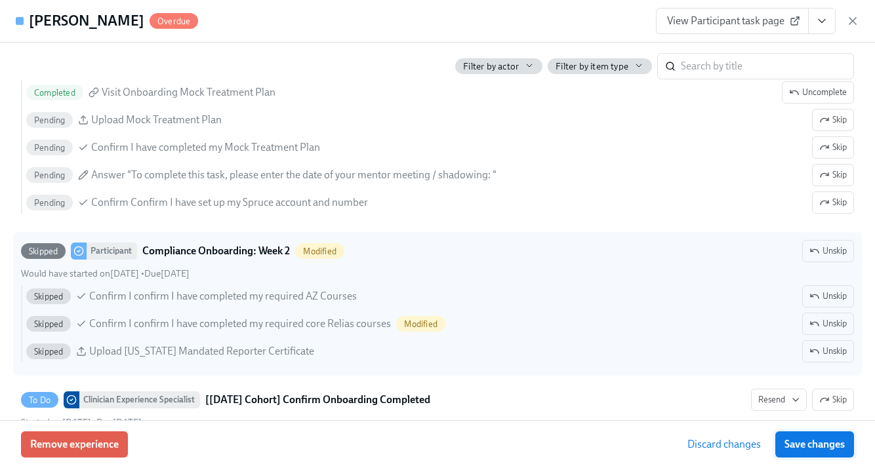
click at [819, 444] on span "Save changes" at bounding box center [815, 444] width 60 height 13
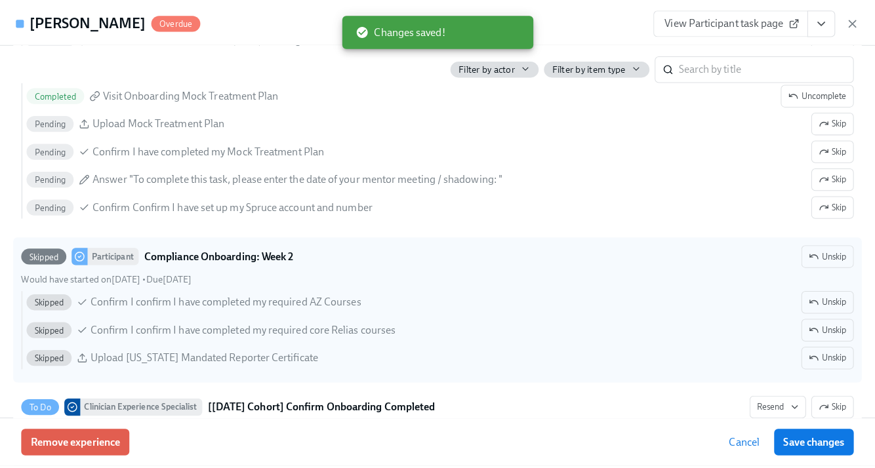
scroll to position [0, 3095]
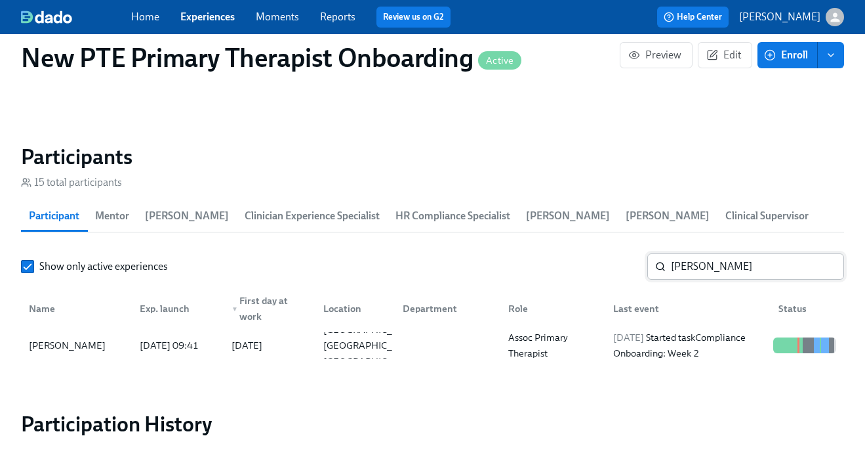
click at [720, 264] on input "caitlin" at bounding box center [757, 266] width 173 height 26
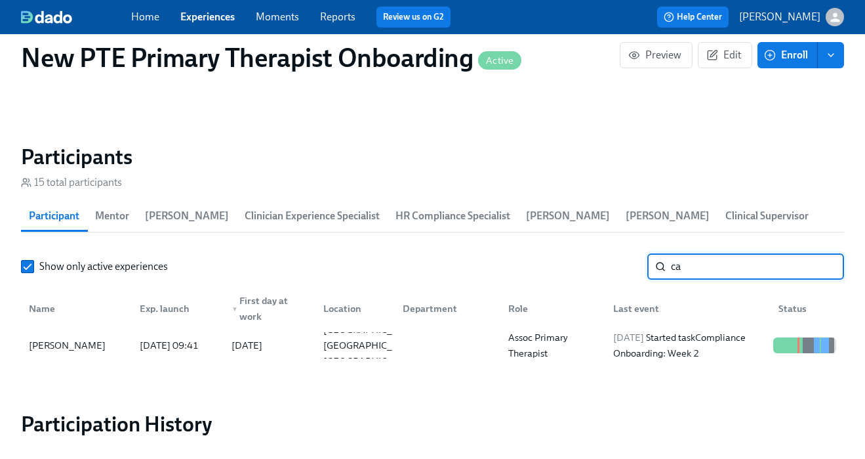
type input "c"
click at [94, 346] on div "Lauren Dircks" at bounding box center [77, 345] width 106 height 26
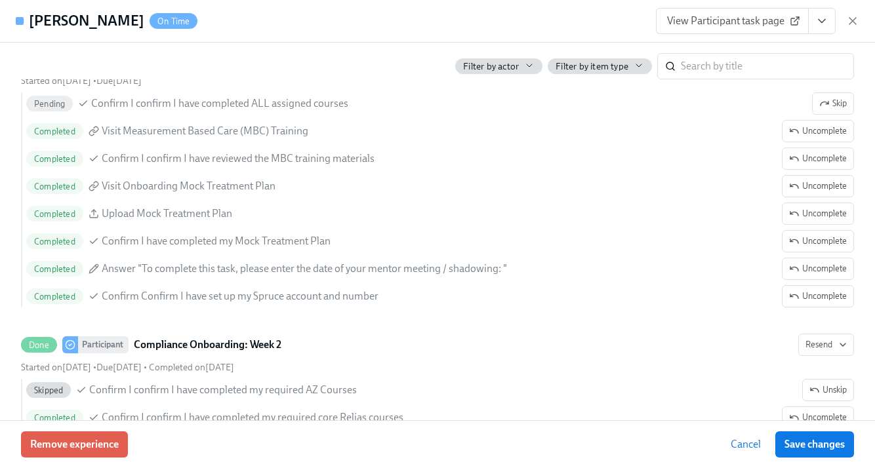
scroll to position [2339, 0]
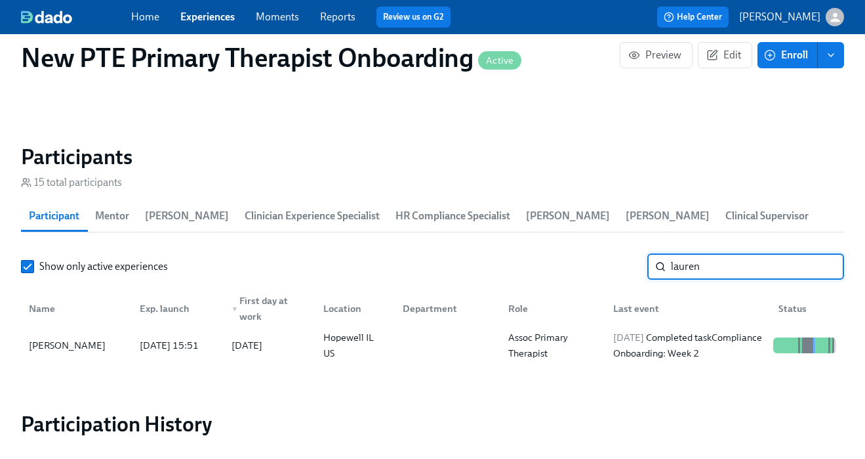
click at [733, 268] on input "lauren" at bounding box center [757, 266] width 173 height 26
type input "l"
click at [97, 350] on div "Teresa McCafferty Dunn" at bounding box center [67, 345] width 87 height 16
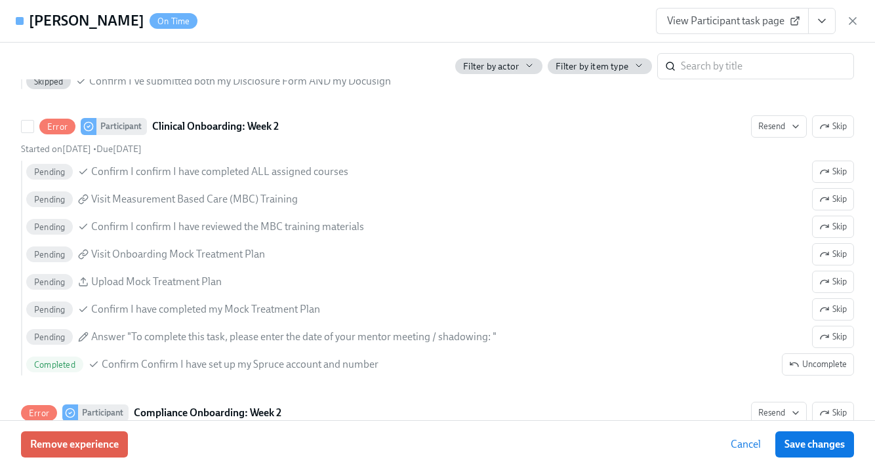
scroll to position [2298, 0]
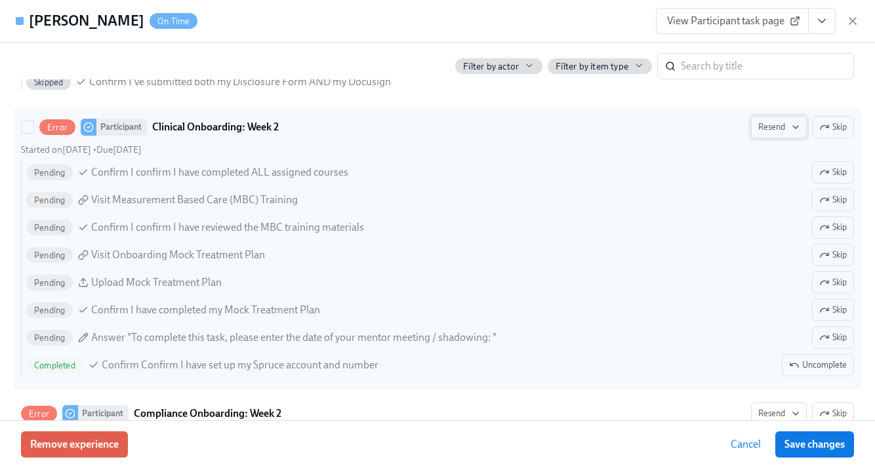
click at [761, 134] on span "Resend" at bounding box center [778, 127] width 41 height 13
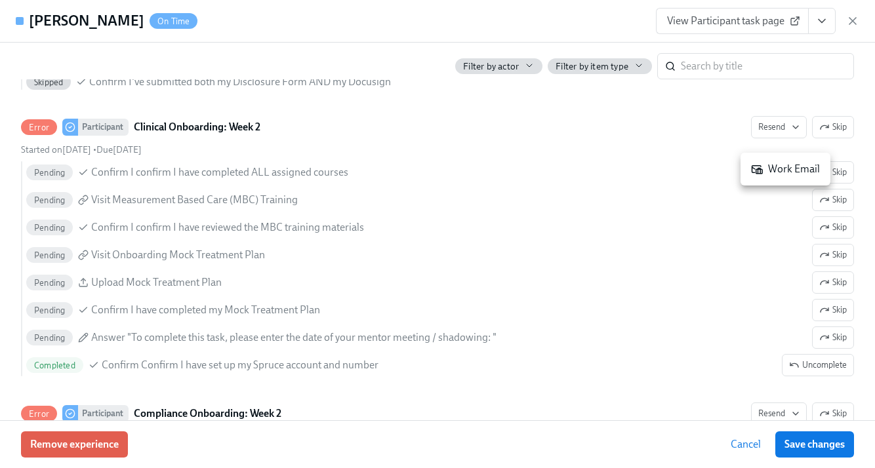
click at [781, 171] on div "Work Email" at bounding box center [785, 169] width 69 height 14
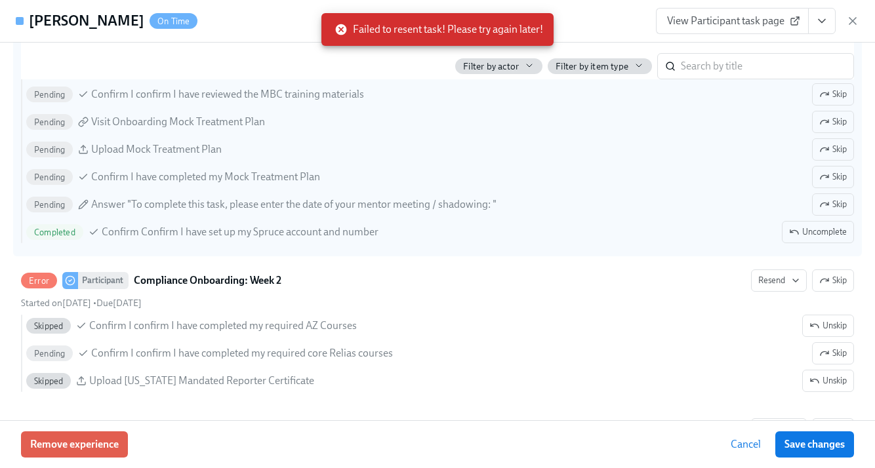
scroll to position [2429, 0]
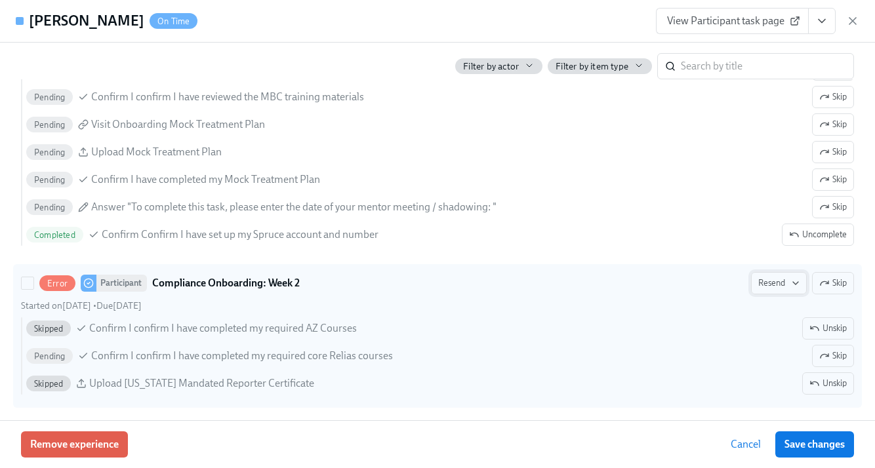
click at [758, 290] on span "Resend" at bounding box center [778, 283] width 41 height 13
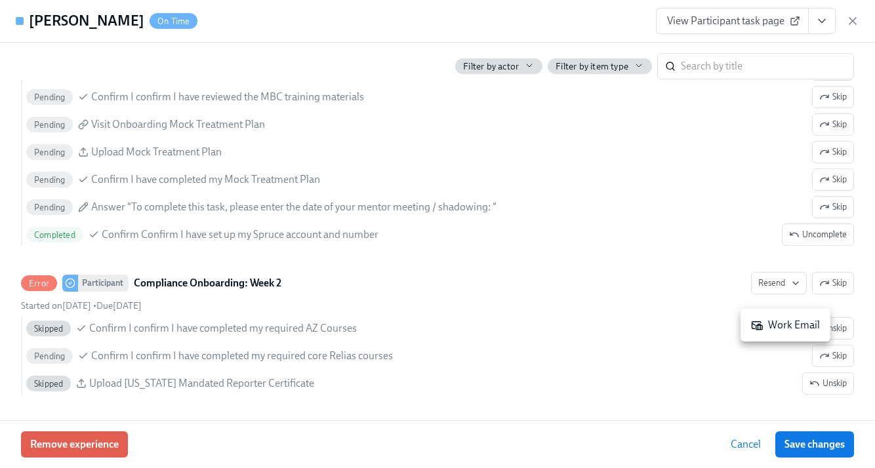
click at [786, 326] on div "Work Email" at bounding box center [785, 325] width 69 height 14
click at [713, 21] on span "View Participant task page" at bounding box center [732, 20] width 131 height 13
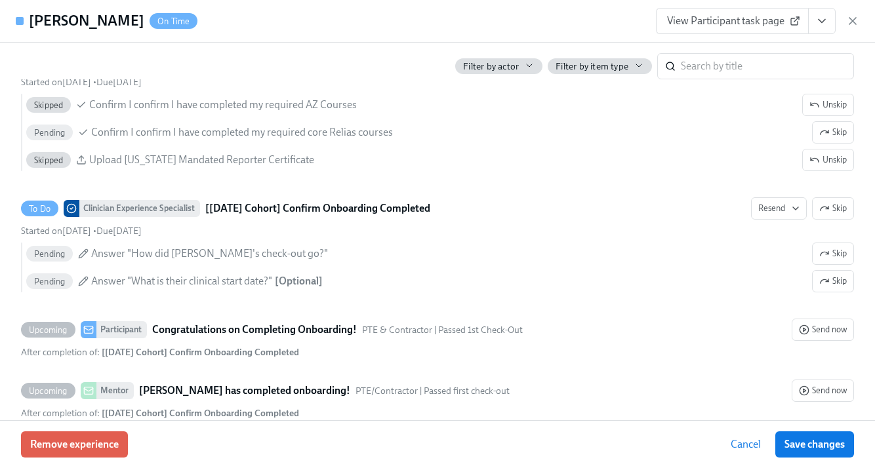
scroll to position [2643, 0]
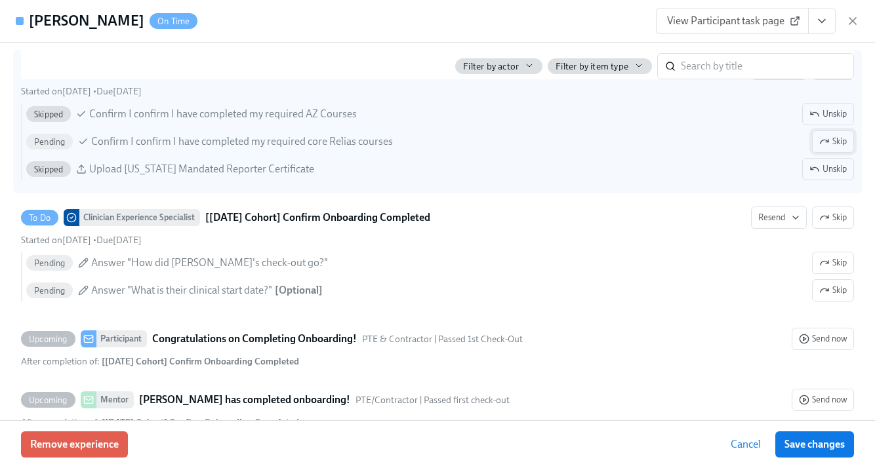
click at [821, 144] on icon "button" at bounding box center [825, 142] width 8 height 4
click at [815, 440] on span "Save changes" at bounding box center [815, 444] width 60 height 13
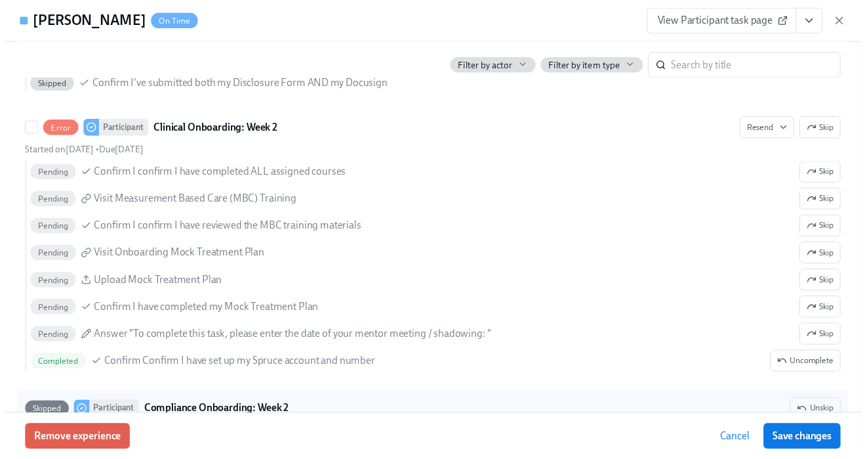
scroll to position [2295, 0]
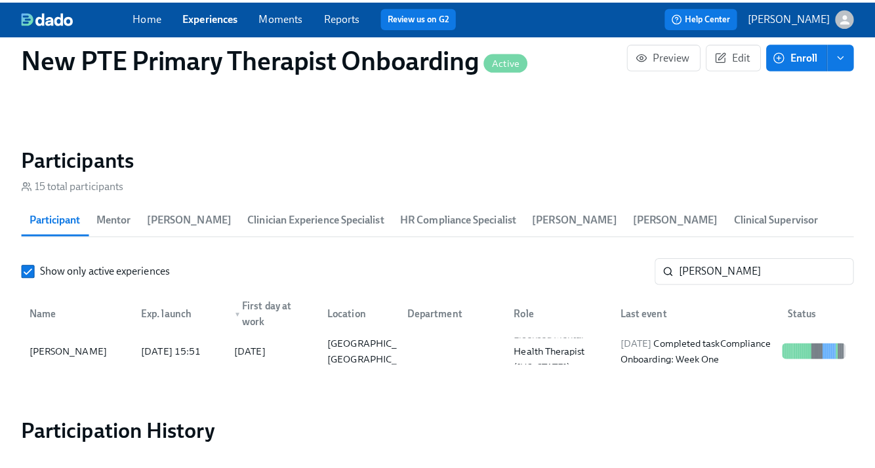
scroll to position [0, 3095]
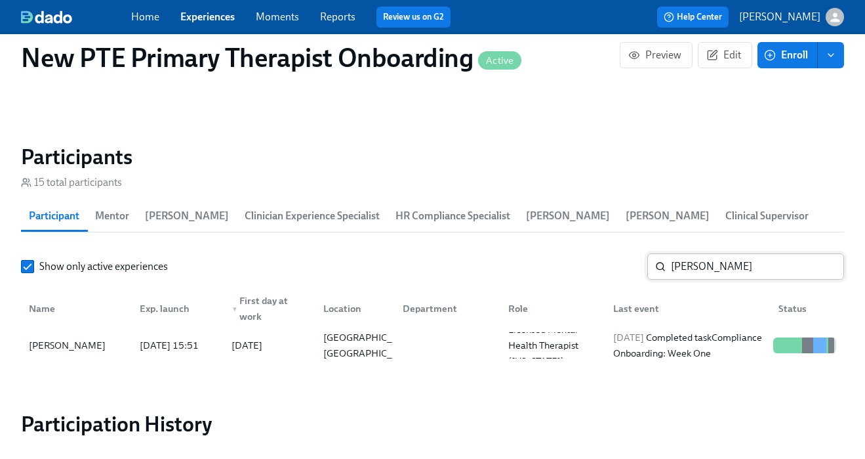
click at [720, 273] on input "teresa" at bounding box center [757, 266] width 173 height 26
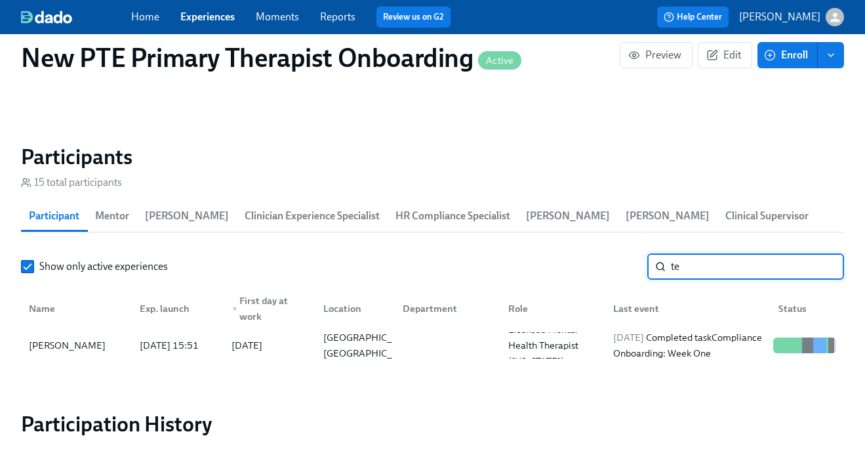
type input "t"
click at [64, 339] on div "Tiara Autry" at bounding box center [67, 345] width 87 height 16
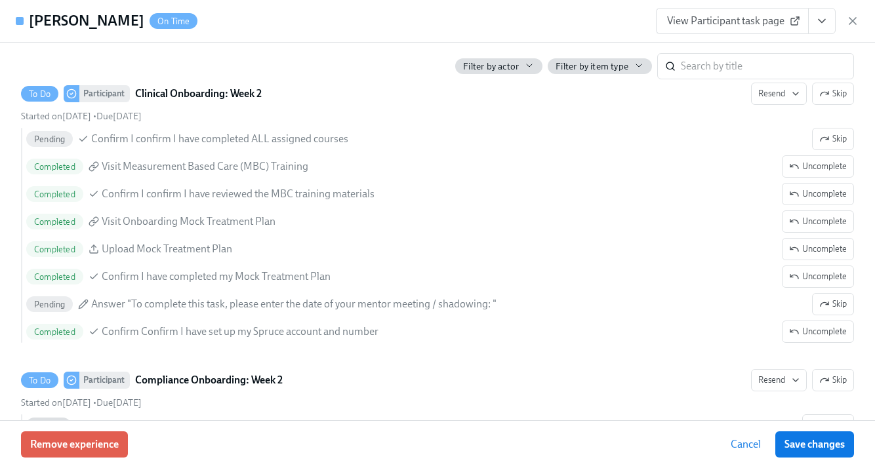
scroll to position [2712, 0]
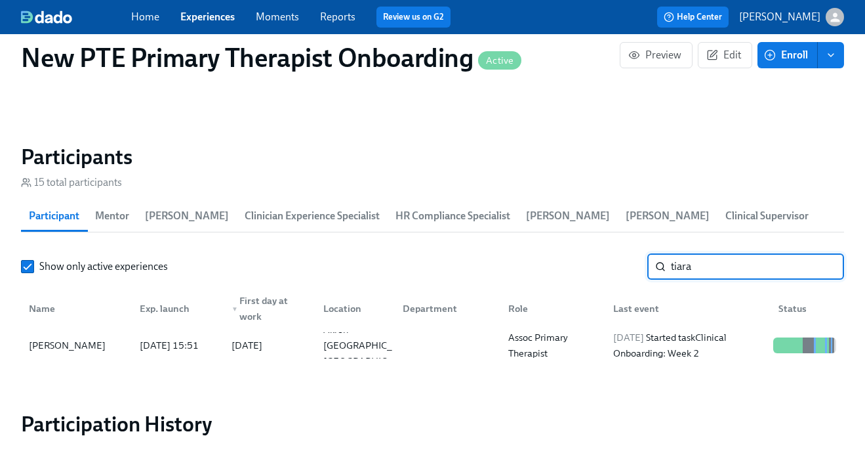
click at [747, 269] on input "tiara" at bounding box center [757, 266] width 173 height 26
type input "t"
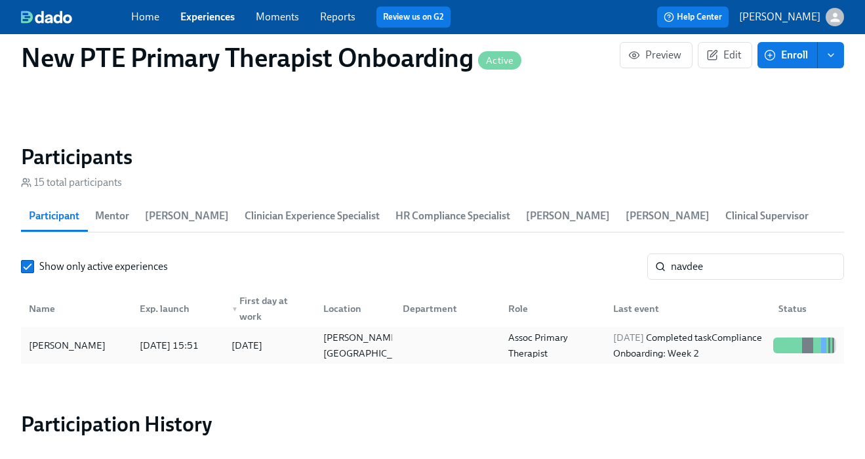
click at [91, 336] on div "Navdeep Kaur" at bounding box center [77, 345] width 106 height 26
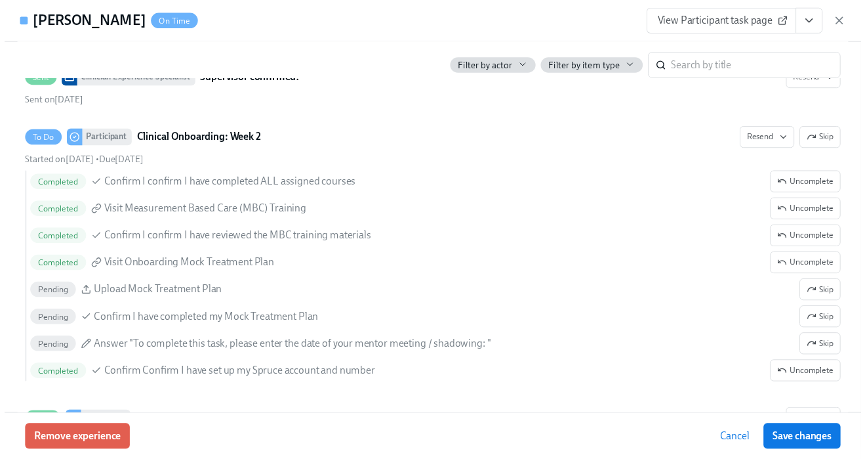
scroll to position [0, 3105]
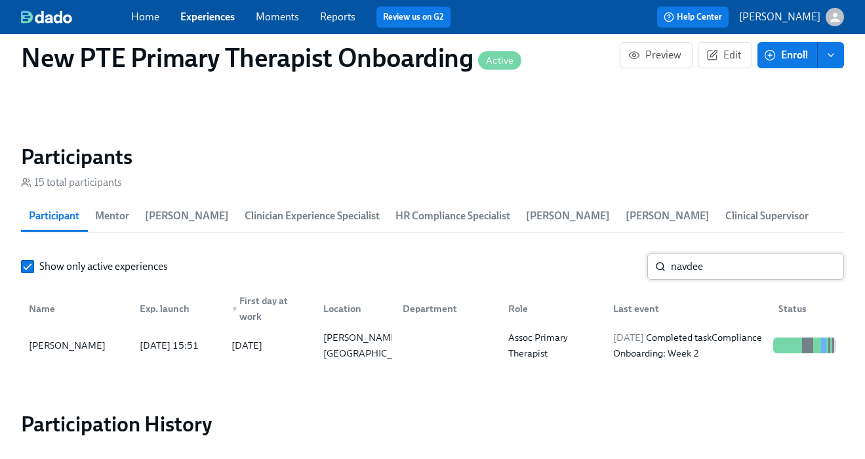
click at [752, 264] on input "navdee" at bounding box center [757, 266] width 173 height 26
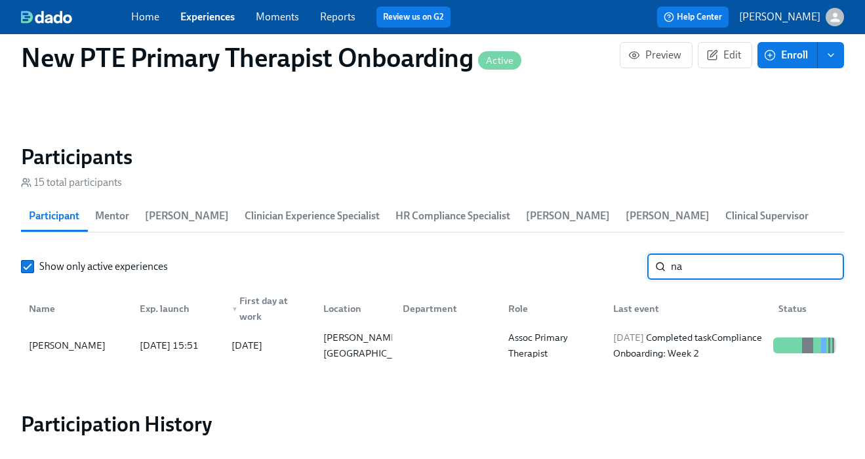
type input "n"
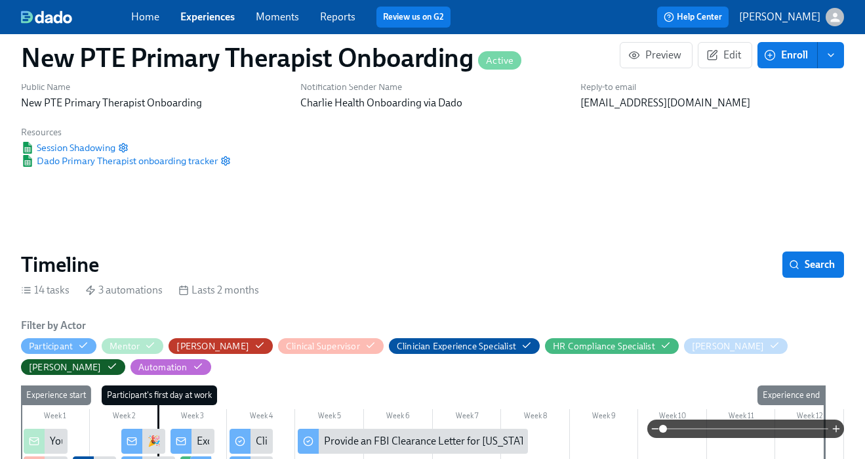
scroll to position [108, 0]
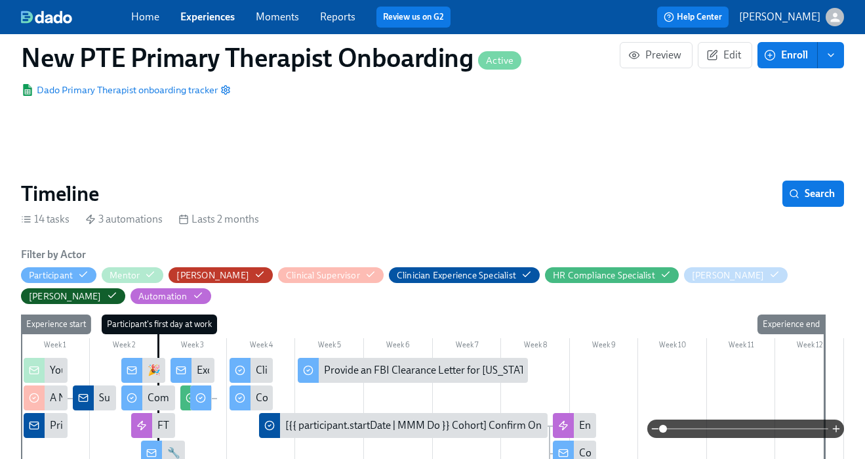
type input "candice"
click at [211, 10] on link "Experiences" at bounding box center [207, 16] width 54 height 12
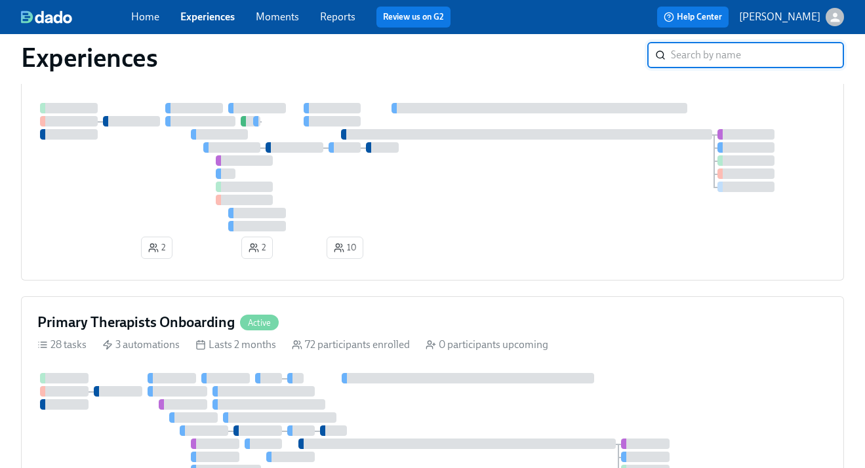
scroll to position [371, 0]
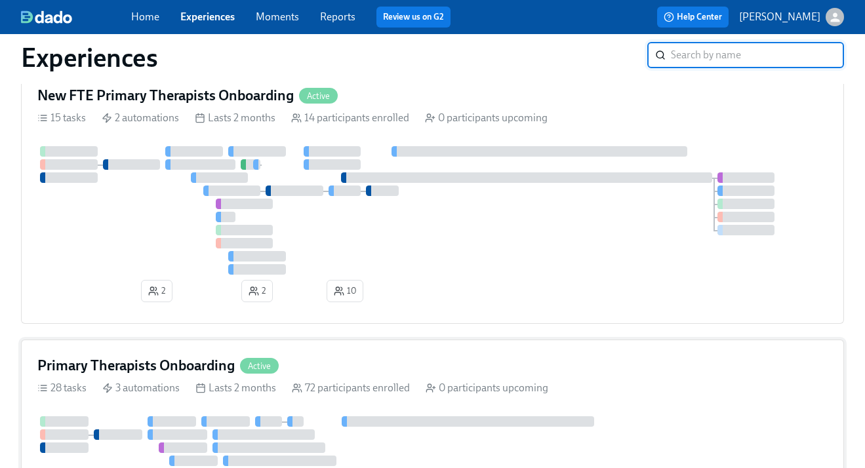
click at [369, 371] on div "Primary Therapists Onboarding Active" at bounding box center [432, 366] width 791 height 20
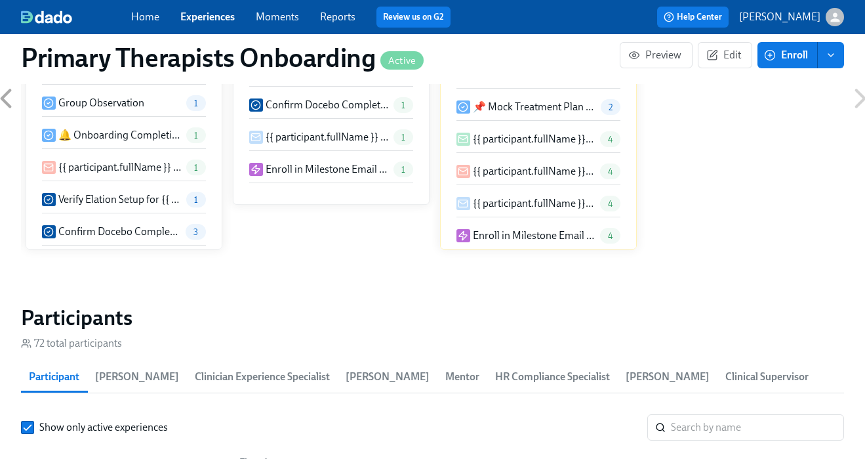
scroll to position [1153, 0]
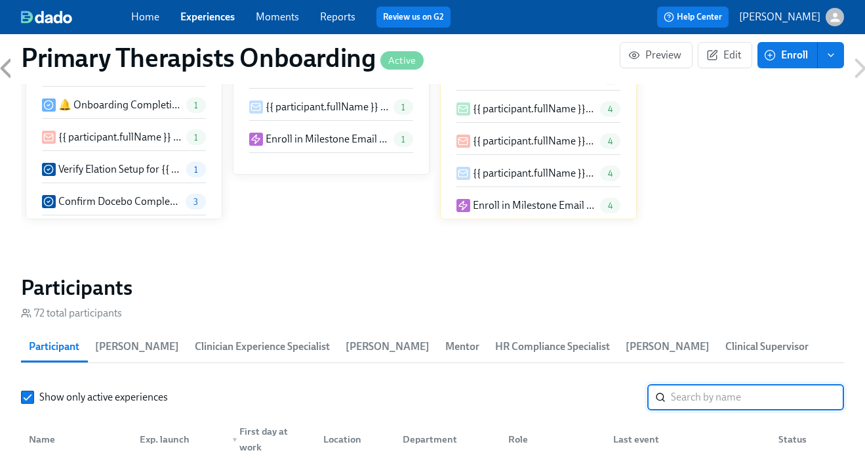
click at [743, 385] on input "search" at bounding box center [757, 397] width 173 height 26
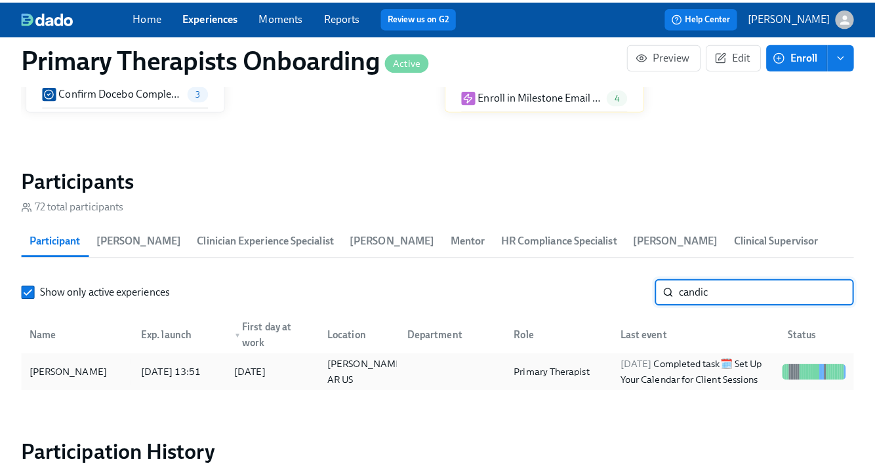
scroll to position [1282, 0]
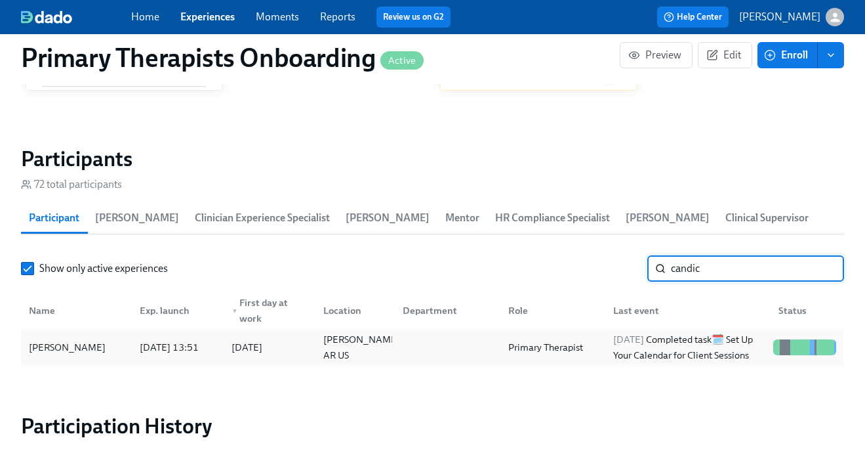
type input "candic"
click at [108, 356] on div "Candice Bahm" at bounding box center [77, 347] width 106 height 26
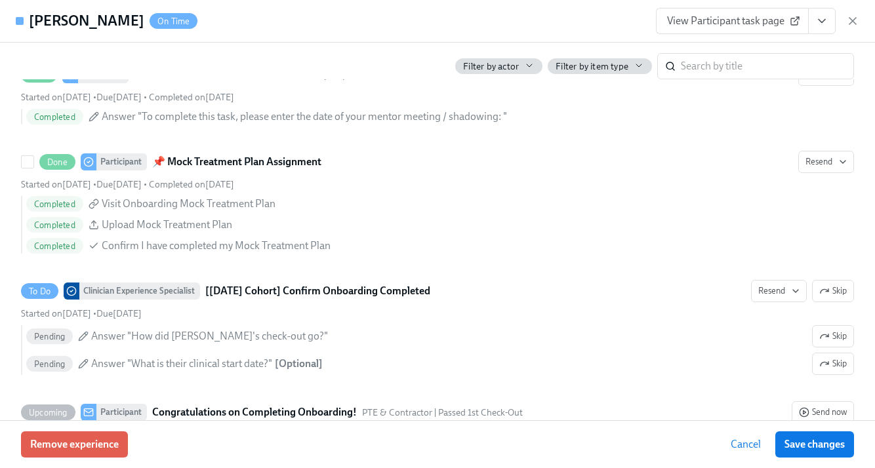
scroll to position [3484, 0]
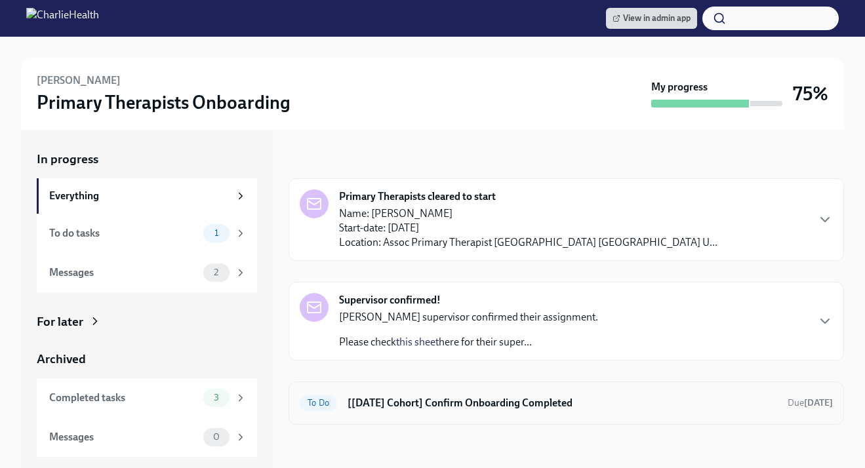
click at [485, 405] on h6 "[[DATE] Cohort] Confirm Onboarding Completed" at bounding box center [563, 403] width 430 height 14
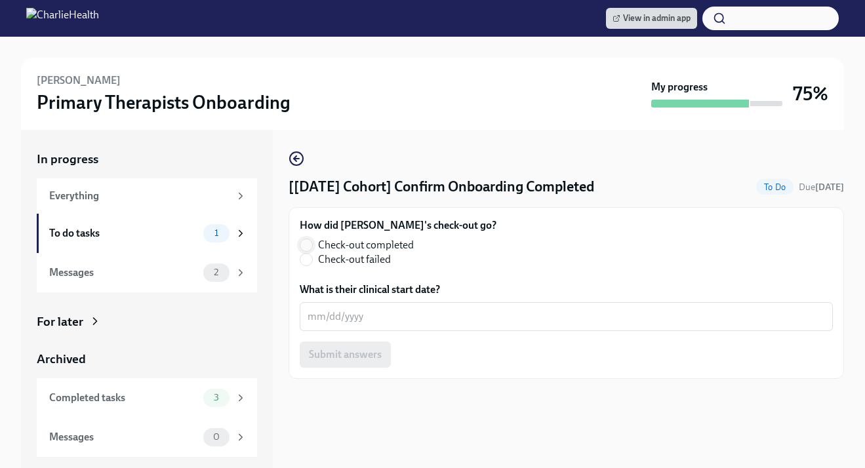
click at [310, 249] on input "Check-out completed" at bounding box center [306, 245] width 12 height 12
radio input "true"
click at [339, 310] on textarea "What is their clinical start date?" at bounding box center [567, 317] width 518 height 16
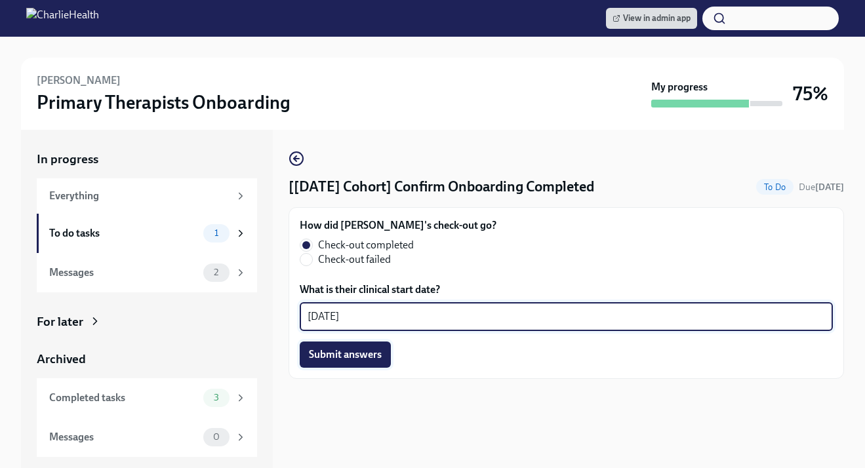
type textarea "[DATE]"
click at [328, 352] on span "Submit answers" at bounding box center [345, 354] width 73 height 13
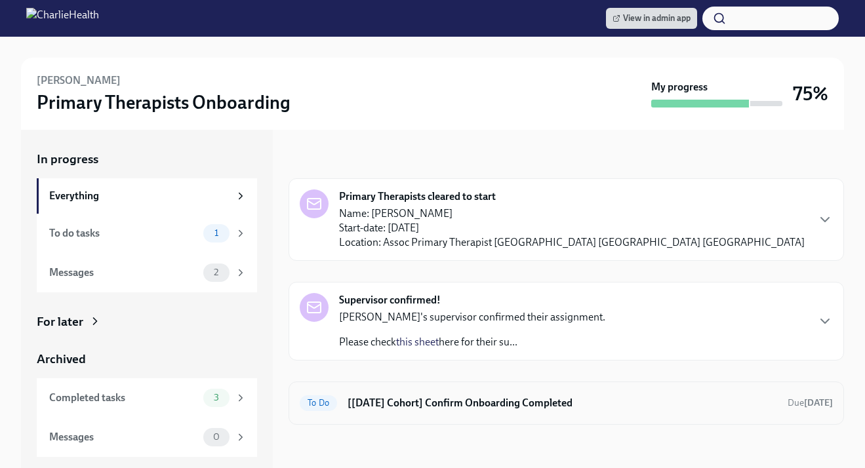
click at [420, 406] on h6 "[[DATE] Cohort] Confirm Onboarding Completed" at bounding box center [563, 403] width 430 height 14
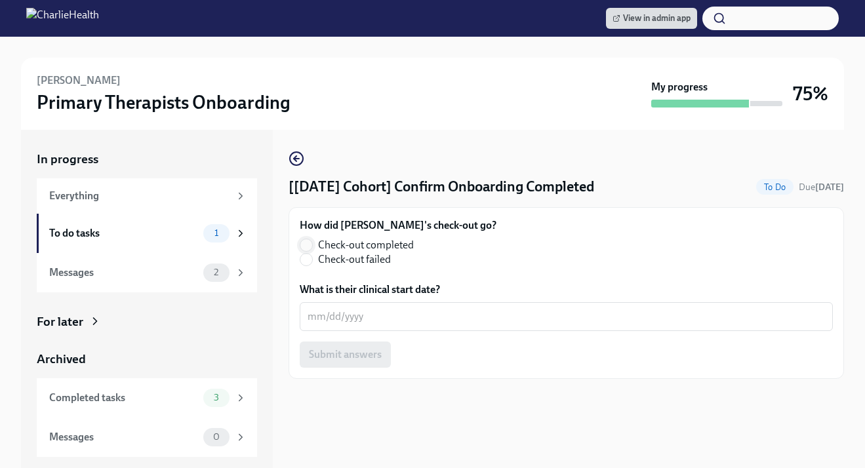
click at [302, 247] on input "Check-out completed" at bounding box center [306, 245] width 12 height 12
radio input "true"
click at [349, 324] on textarea "What is their clinical start date?" at bounding box center [567, 317] width 518 height 16
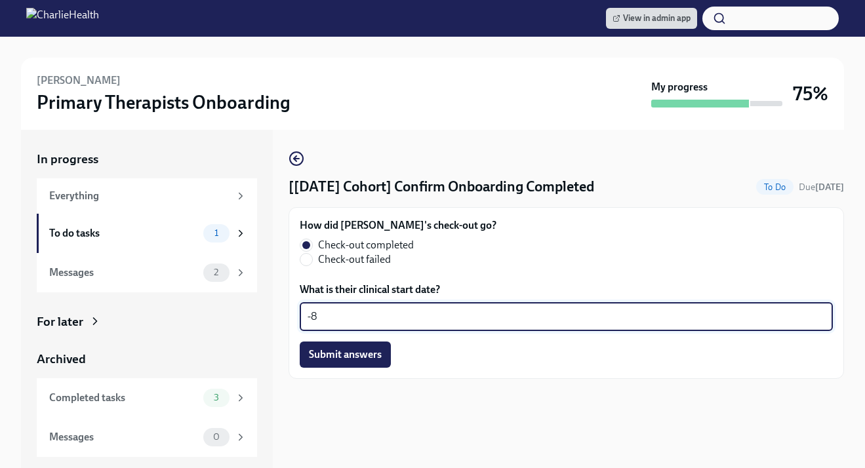
type textarea "-"
type textarea "08/28/2025"
click at [356, 365] on button "Submit answers" at bounding box center [345, 355] width 91 height 26
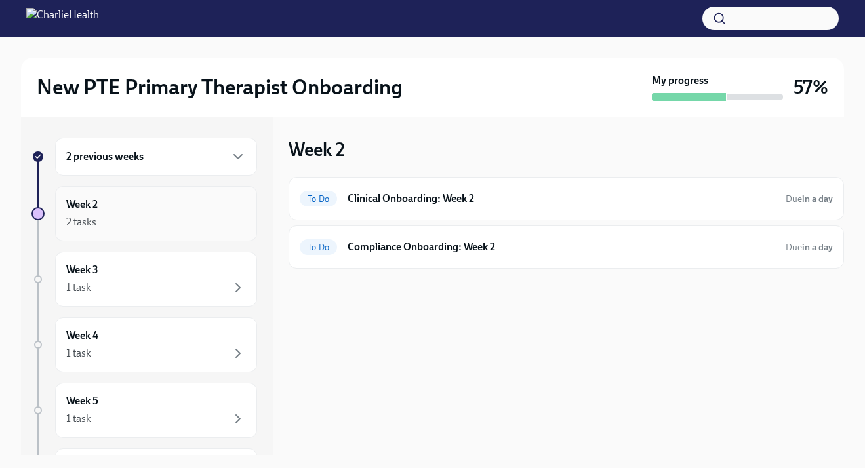
click at [171, 229] on div "2 tasks" at bounding box center [156, 223] width 180 height 16
click at [541, 198] on h6 "Clinical Onboarding: Week 2" at bounding box center [562, 199] width 428 height 14
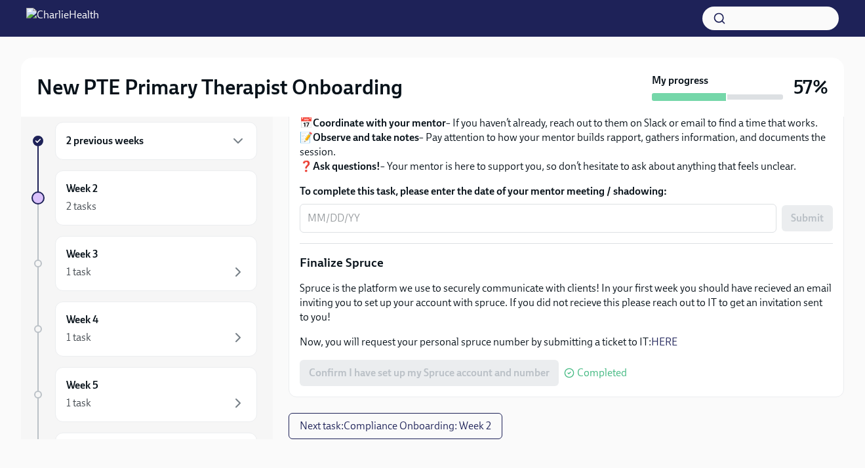
scroll to position [24, 0]
